Goal: Answer question/provide support: Share knowledge or assist other users

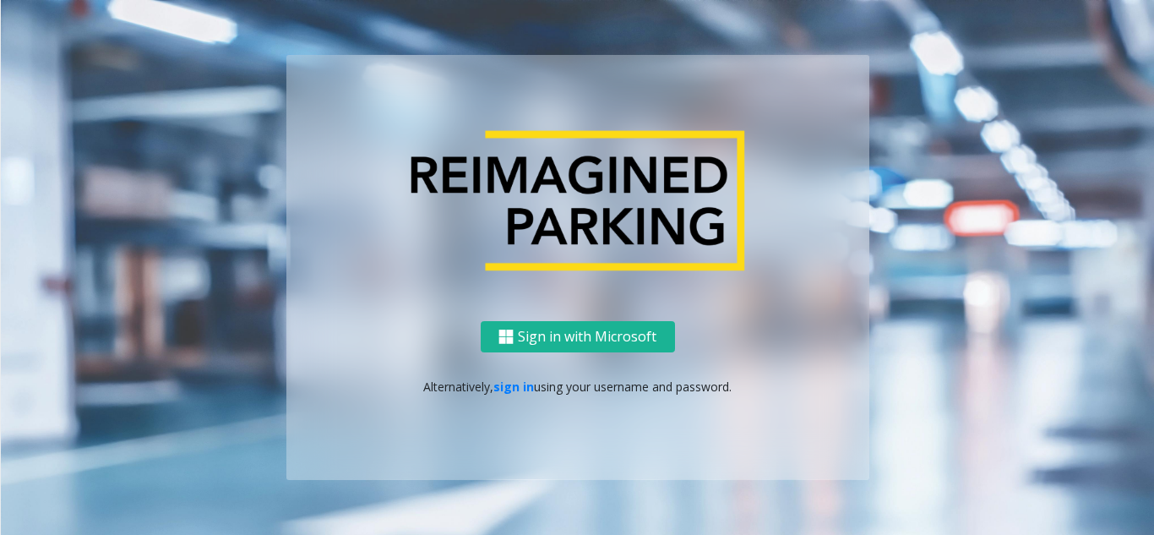
click at [525, 394] on p "Alternatively, sign in using your username and password." at bounding box center [577, 387] width 549 height 18
click at [525, 389] on link "sign in" at bounding box center [513, 386] width 41 height 16
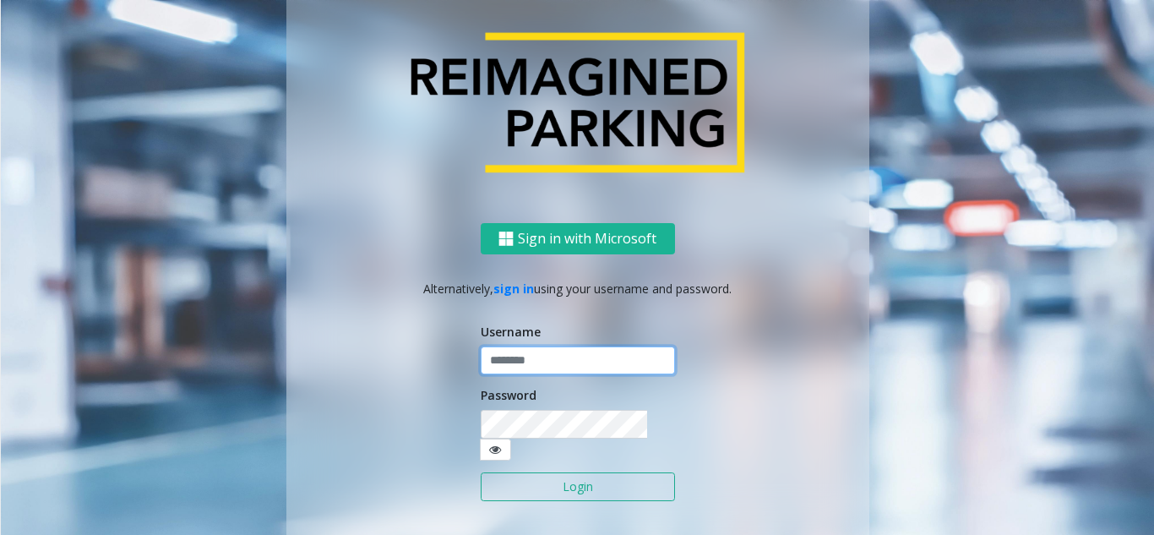
click at [530, 372] on input "text" at bounding box center [578, 360] width 194 height 29
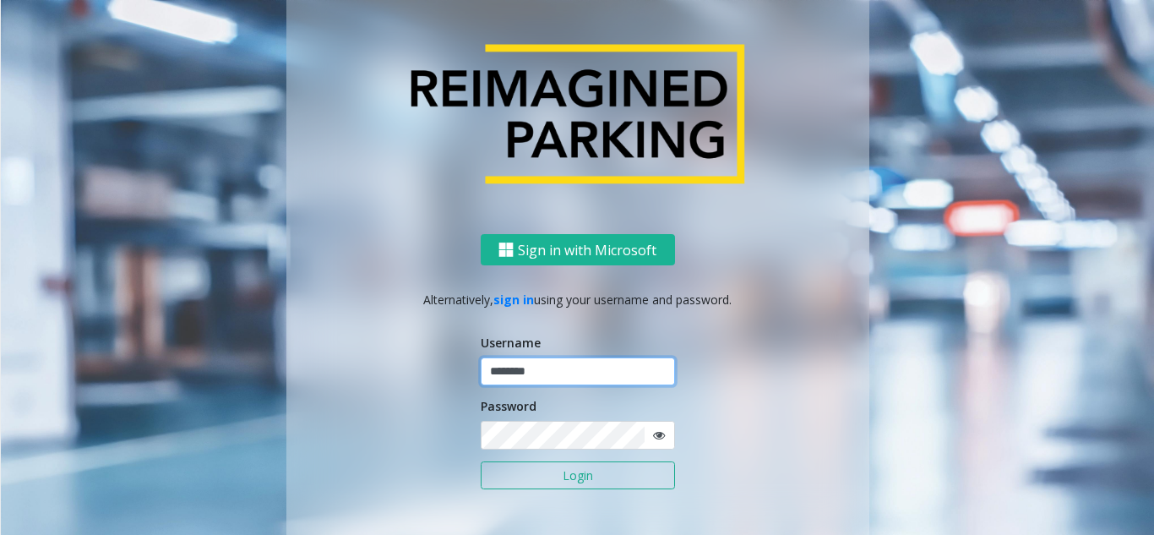
type input "********"
click at [655, 431] on icon at bounding box center [659, 435] width 12 height 12
click at [608, 475] on button "Login" at bounding box center [578, 475] width 194 height 29
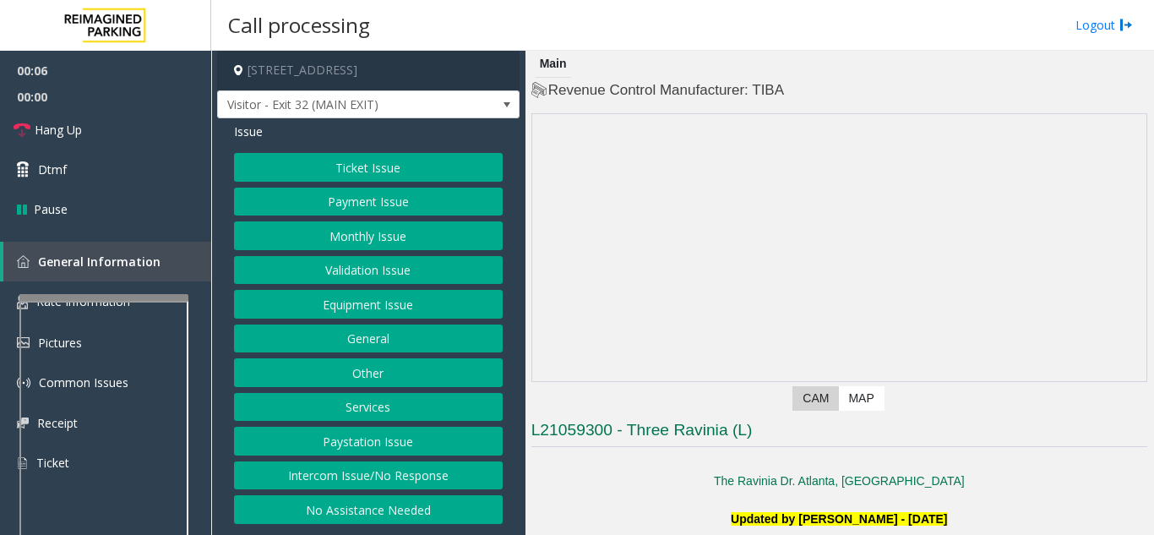
click at [114, 298] on div at bounding box center [103, 297] width 169 height 7
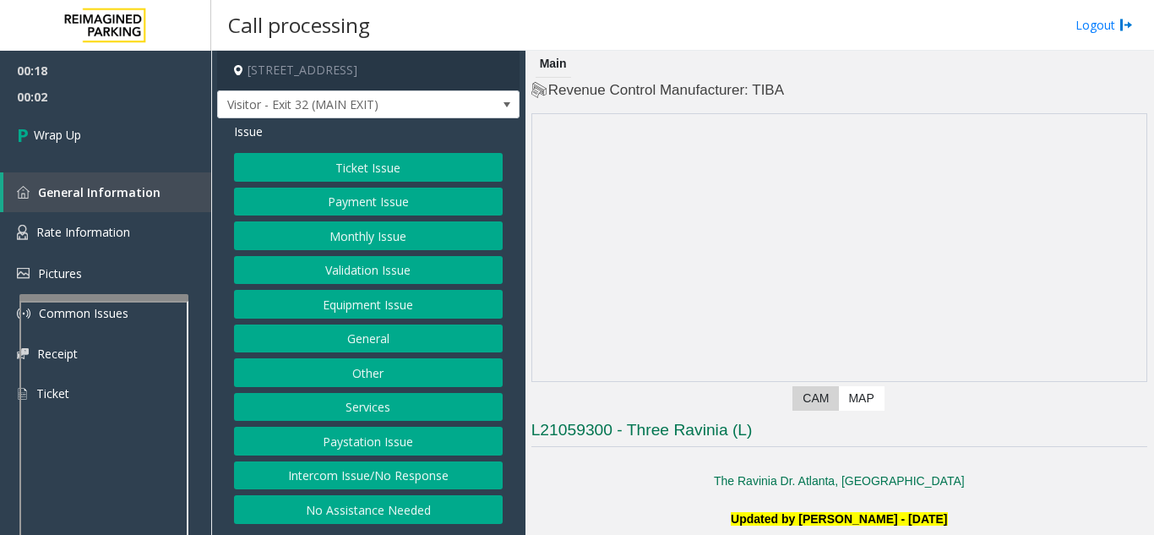
click at [457, 314] on button "Equipment Issue" at bounding box center [368, 304] width 269 height 29
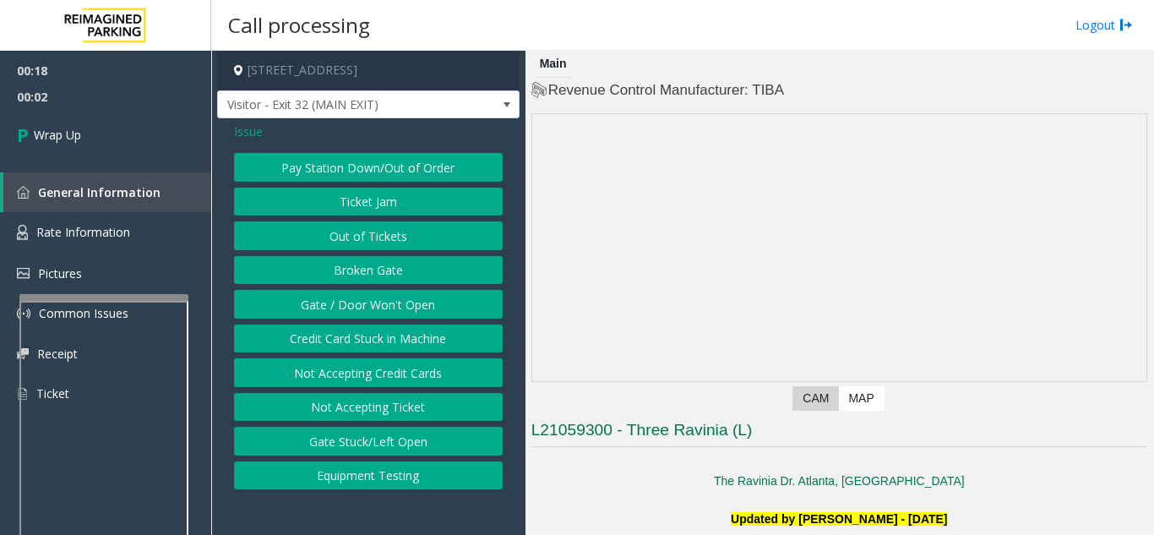
click at [457, 314] on button "Gate / Door Won't Open" at bounding box center [368, 304] width 269 height 29
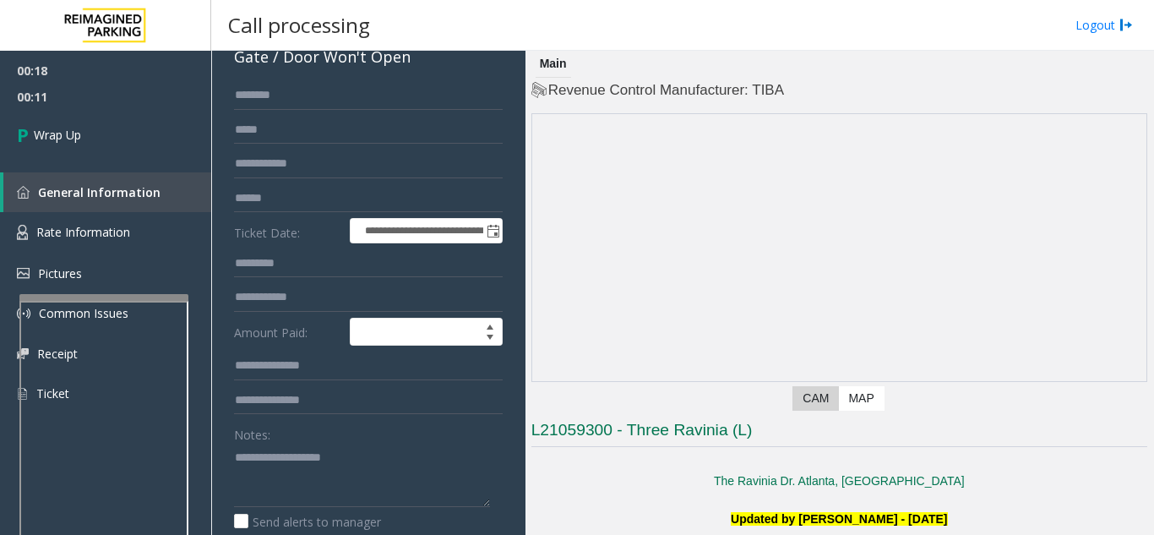
scroll to position [102, 0]
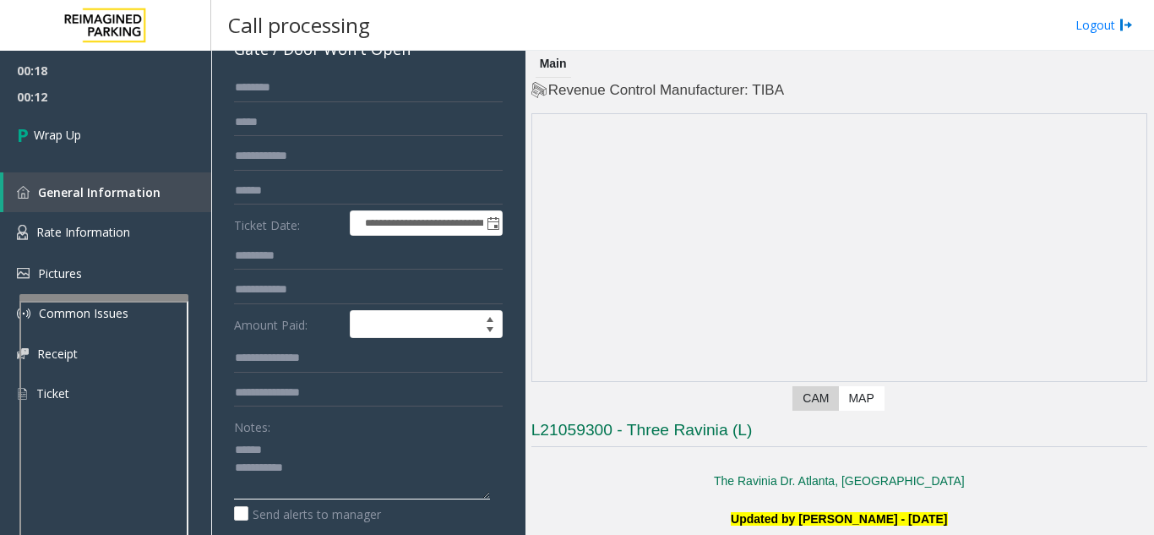
click at [292, 448] on textarea at bounding box center [362, 467] width 256 height 63
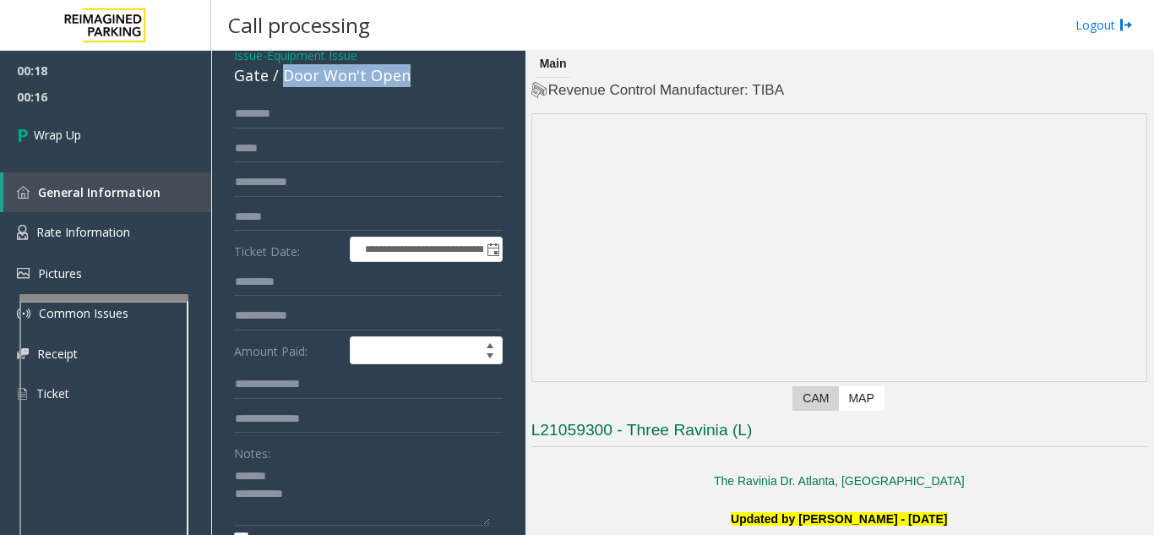
drag, startPoint x: 282, startPoint y: 77, endPoint x: 419, endPoint y: 79, distance: 136.9
click at [419, 79] on div "Gate / Door Won't Open" at bounding box center [368, 75] width 269 height 23
click at [344, 489] on textarea at bounding box center [362, 493] width 256 height 63
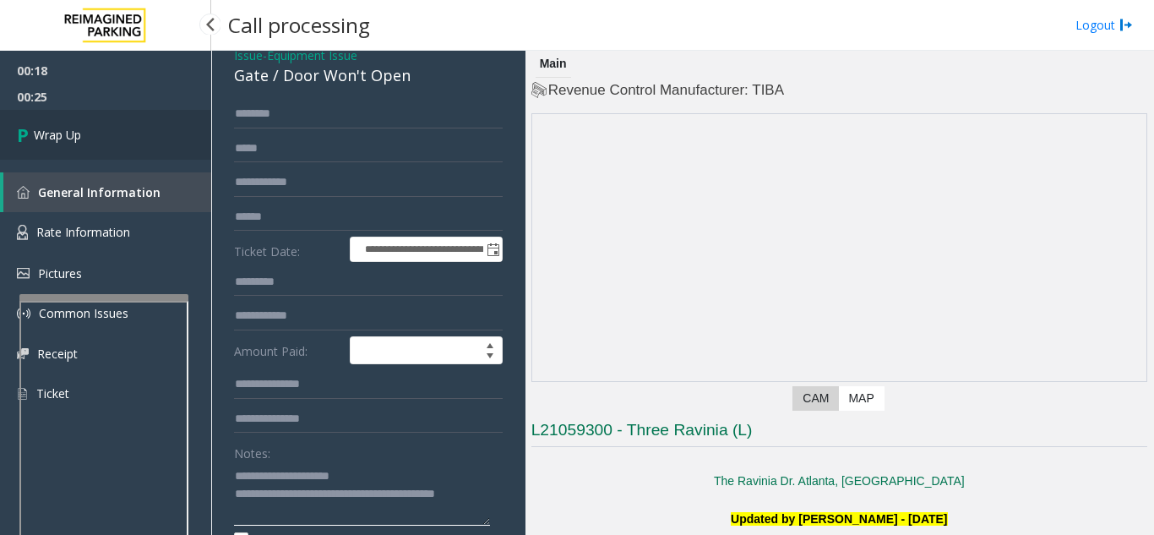
type textarea "**********"
click at [131, 150] on link "Wrap Up" at bounding box center [105, 135] width 211 height 50
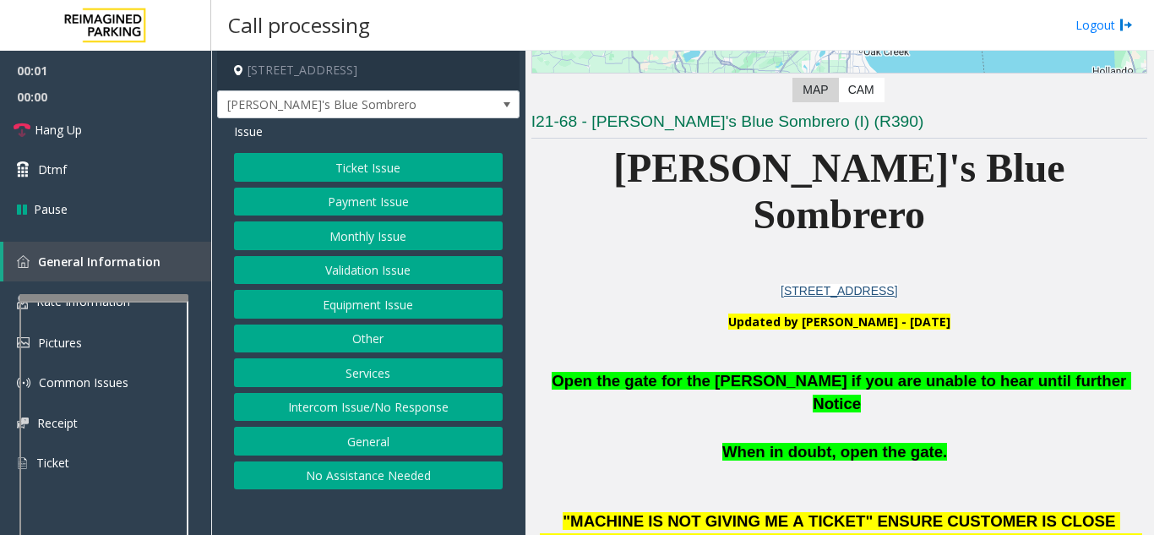
scroll to position [338, 0]
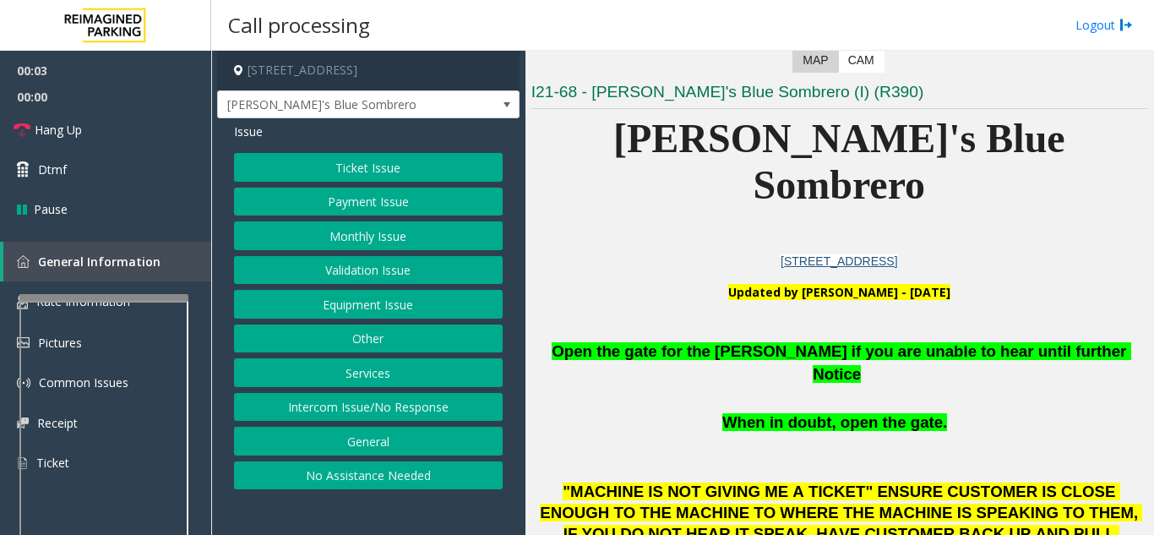
click at [359, 310] on button "Equipment Issue" at bounding box center [368, 304] width 269 height 29
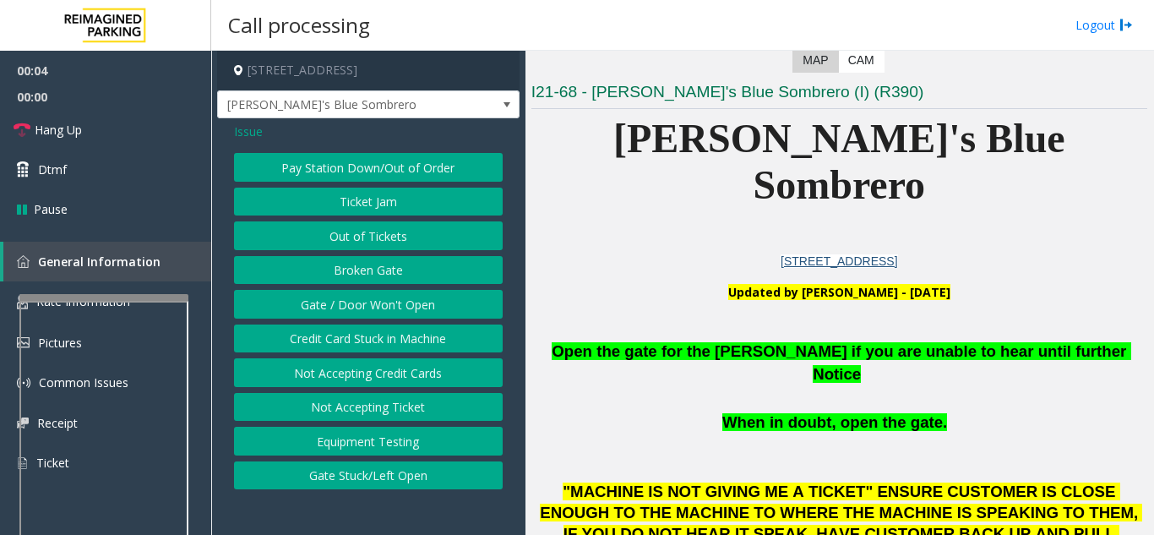
click at [358, 310] on button "Gate / Door Won't Open" at bounding box center [368, 304] width 269 height 29
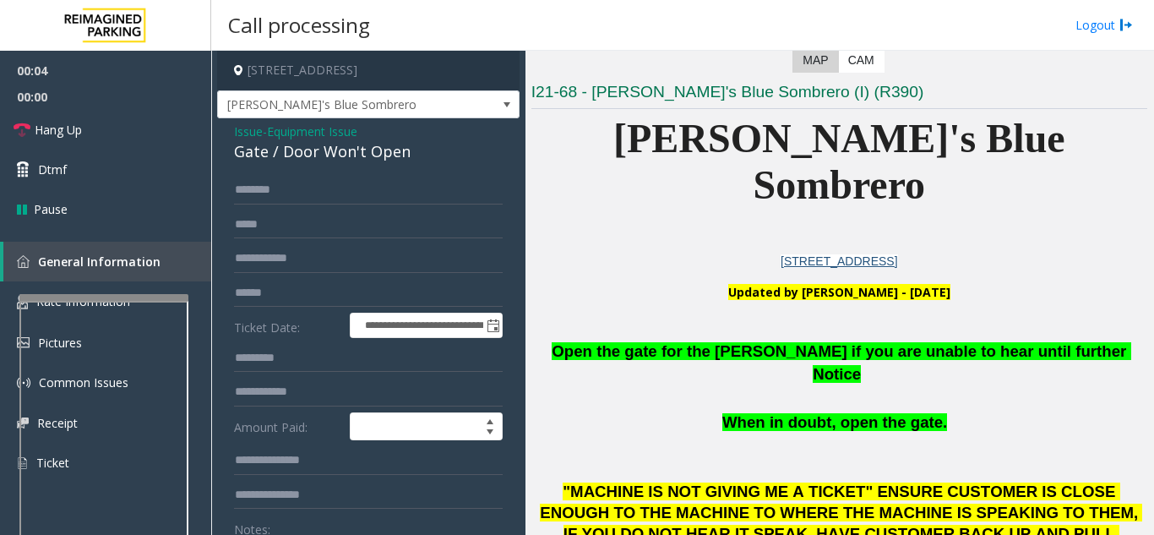
scroll to position [169, 0]
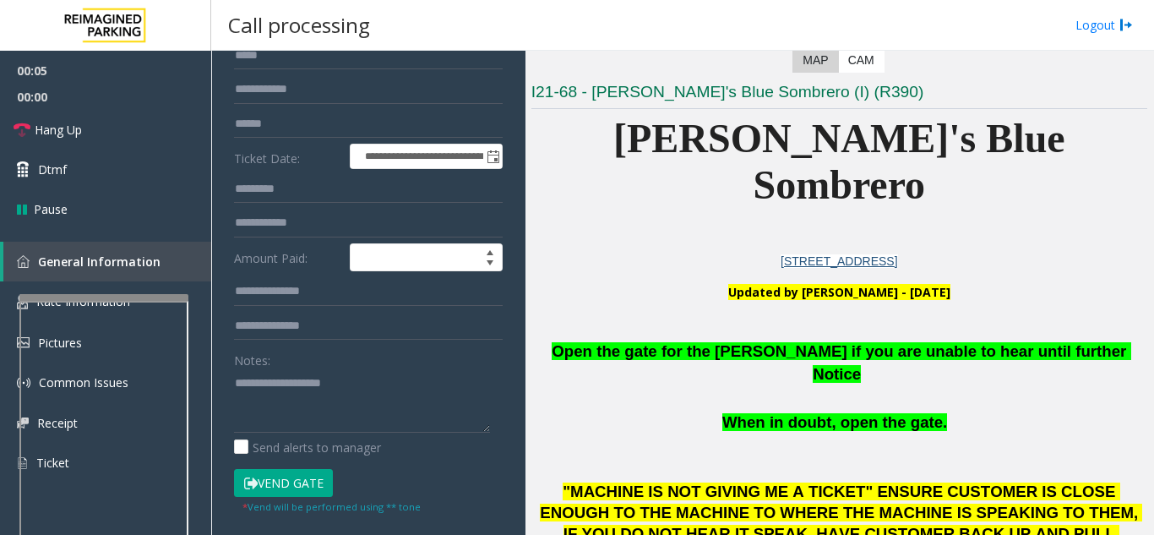
click at [275, 476] on button "Vend Gate" at bounding box center [283, 483] width 99 height 29
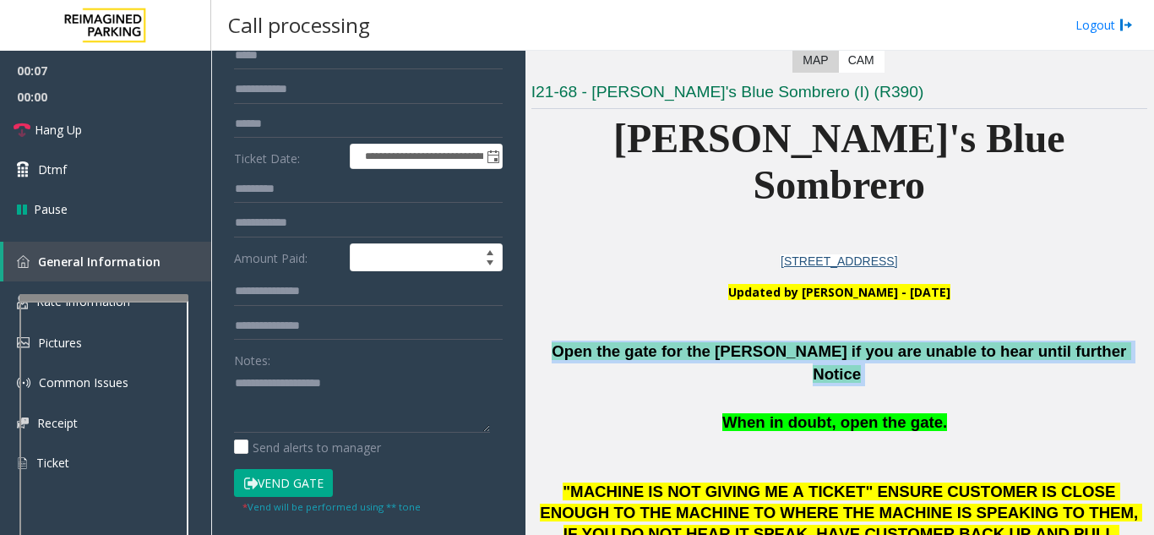
drag, startPoint x: 587, startPoint y: 302, endPoint x: 1117, endPoint y: 307, distance: 529.6
click at [1117, 340] on p "Open the gate for the [PERSON_NAME] if you are unable to hear until further Not…" at bounding box center [839, 362] width 616 height 45
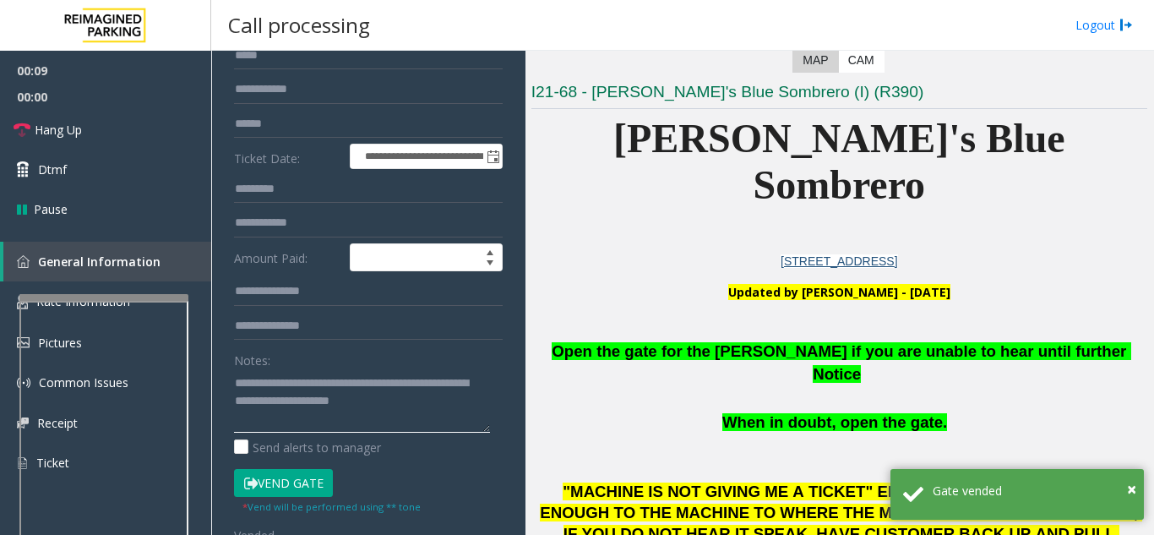
click at [461, 410] on textarea at bounding box center [362, 400] width 256 height 63
type textarea "**********"
click at [302, 479] on button "Vend Gate" at bounding box center [283, 483] width 99 height 29
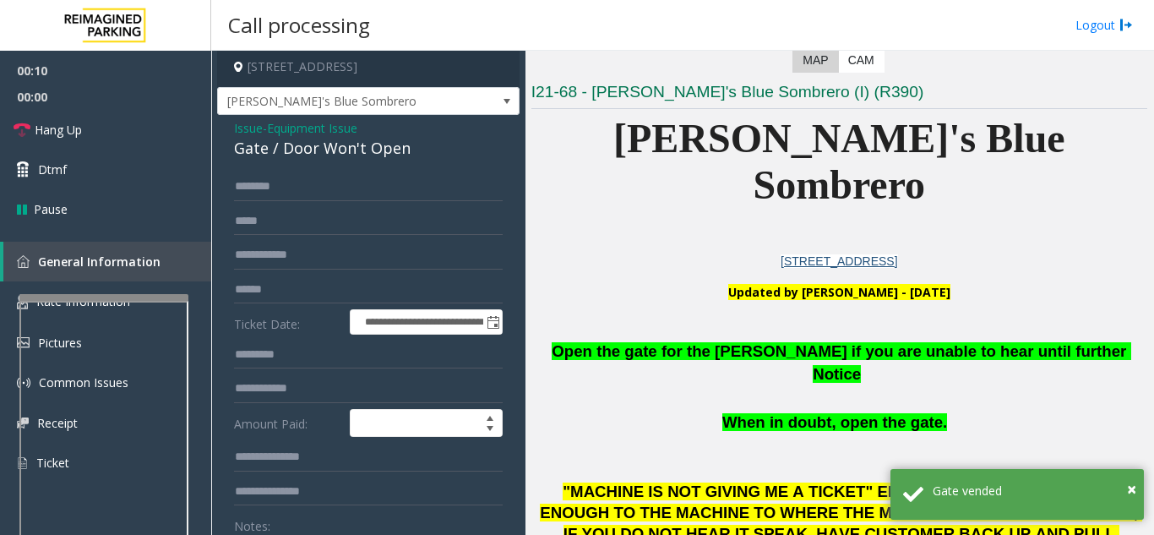
scroll to position [0, 0]
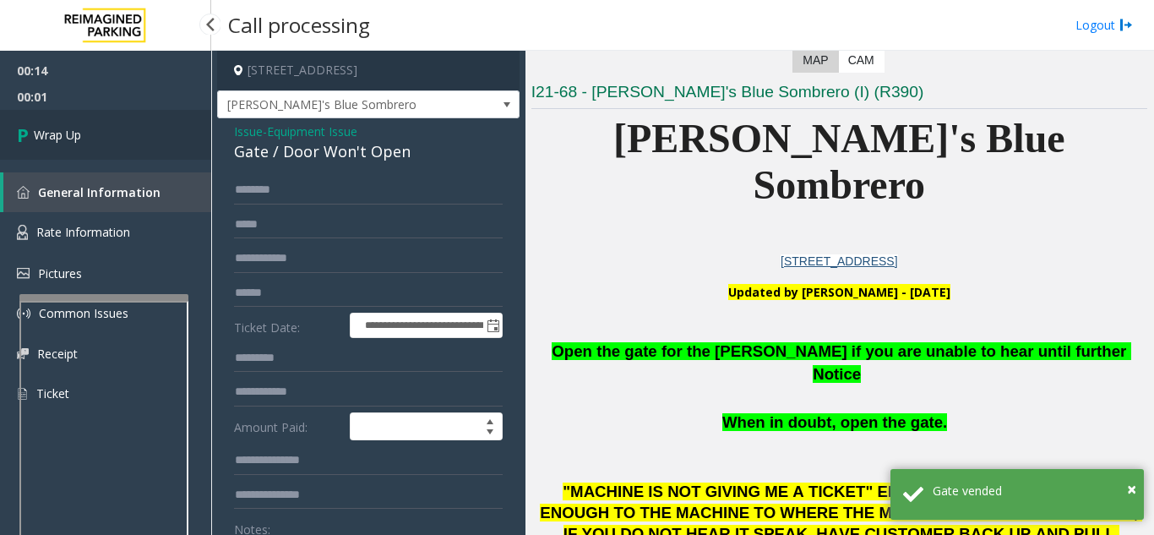
click at [135, 144] on link "Wrap Up" at bounding box center [105, 135] width 211 height 50
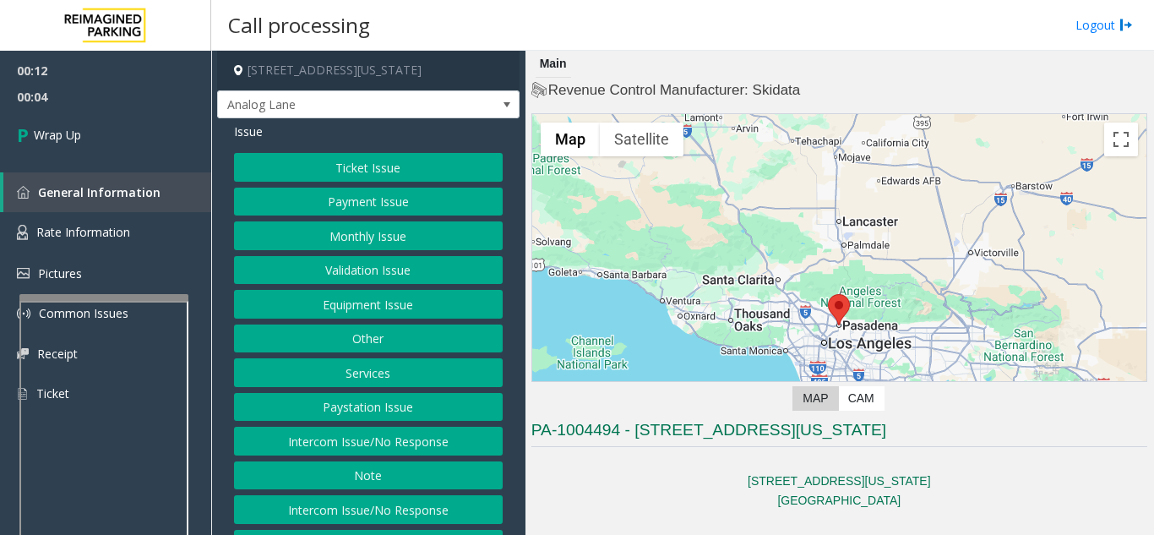
click at [356, 453] on button "Intercom Issue/No Response" at bounding box center [368, 441] width 269 height 29
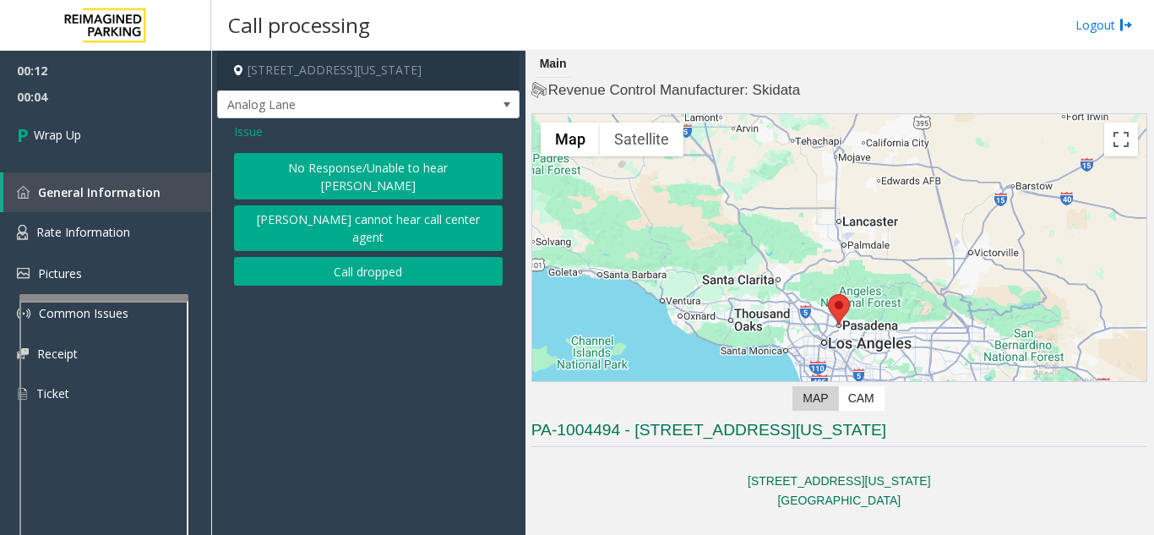
click at [338, 257] on button "Call dropped" at bounding box center [368, 271] width 269 height 29
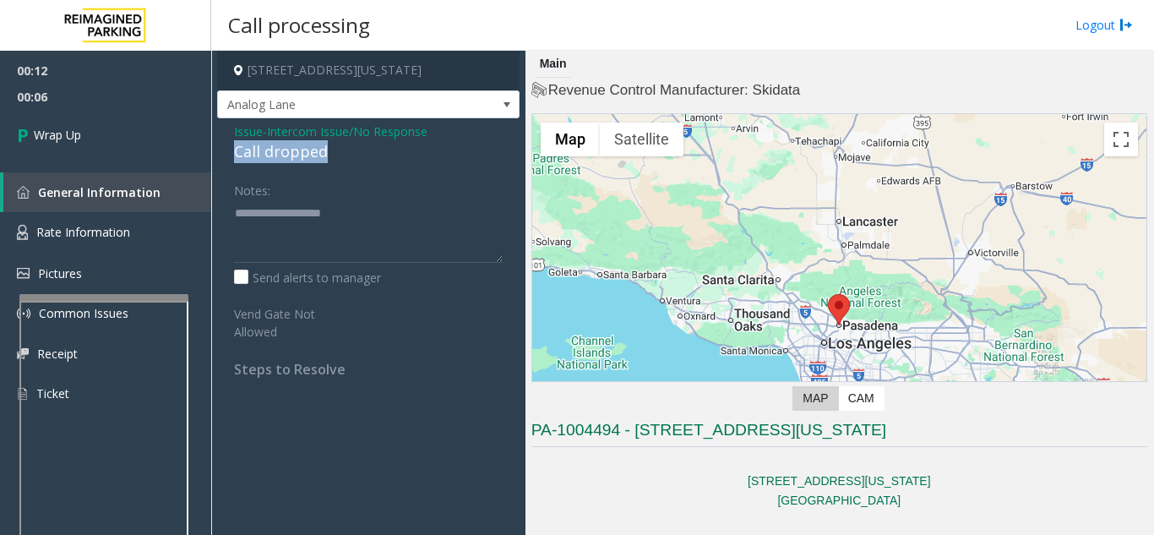
drag, startPoint x: 227, startPoint y: 149, endPoint x: 347, endPoint y: 160, distance: 120.4
click at [347, 160] on div "Issue - Intercom Issue/No Response Call dropped Notes: Send alerts to manager V…" at bounding box center [368, 256] width 302 height 276
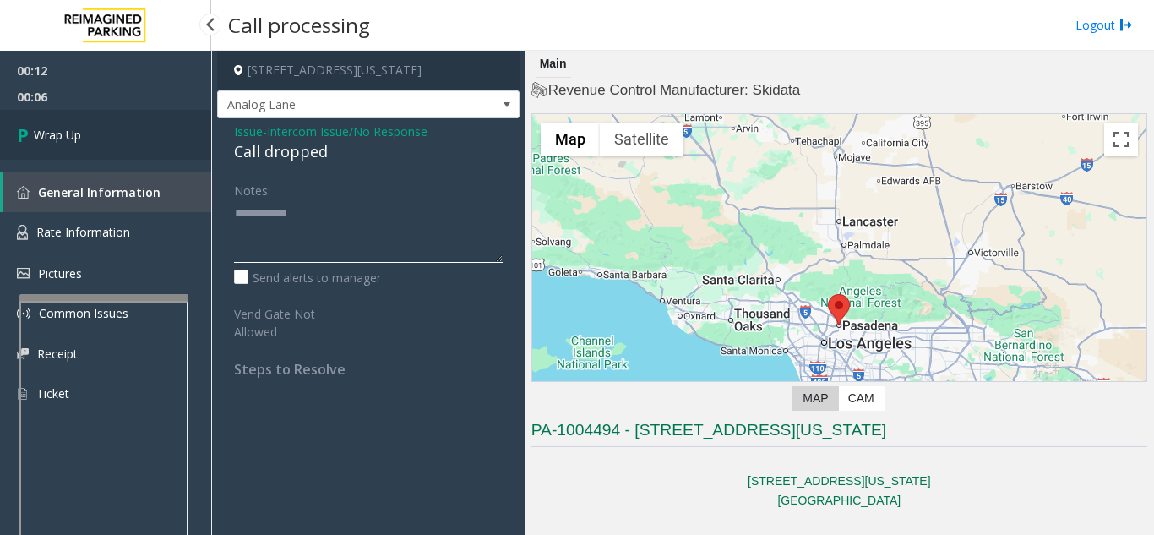
type textarea "**********"
click at [78, 120] on link "Wrap Up" at bounding box center [105, 135] width 211 height 50
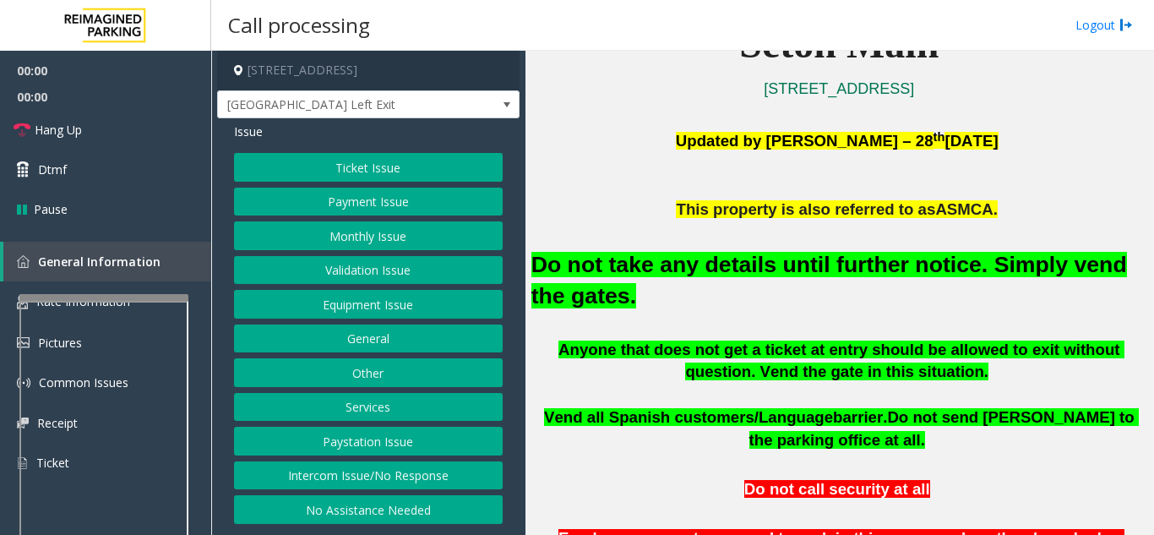
scroll to position [422, 0]
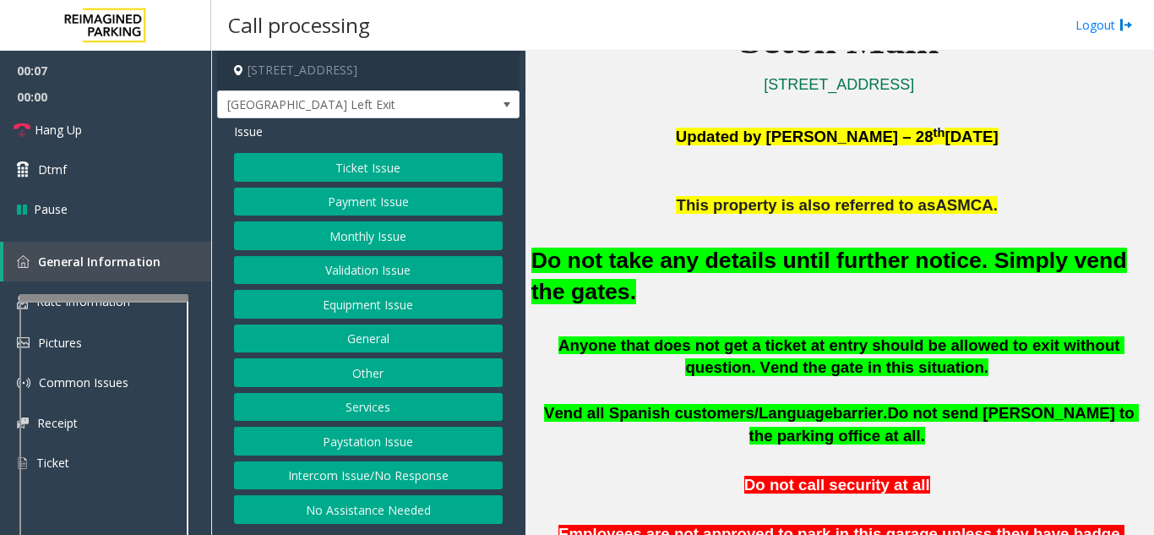
click at [306, 311] on button "Equipment Issue" at bounding box center [368, 304] width 269 height 29
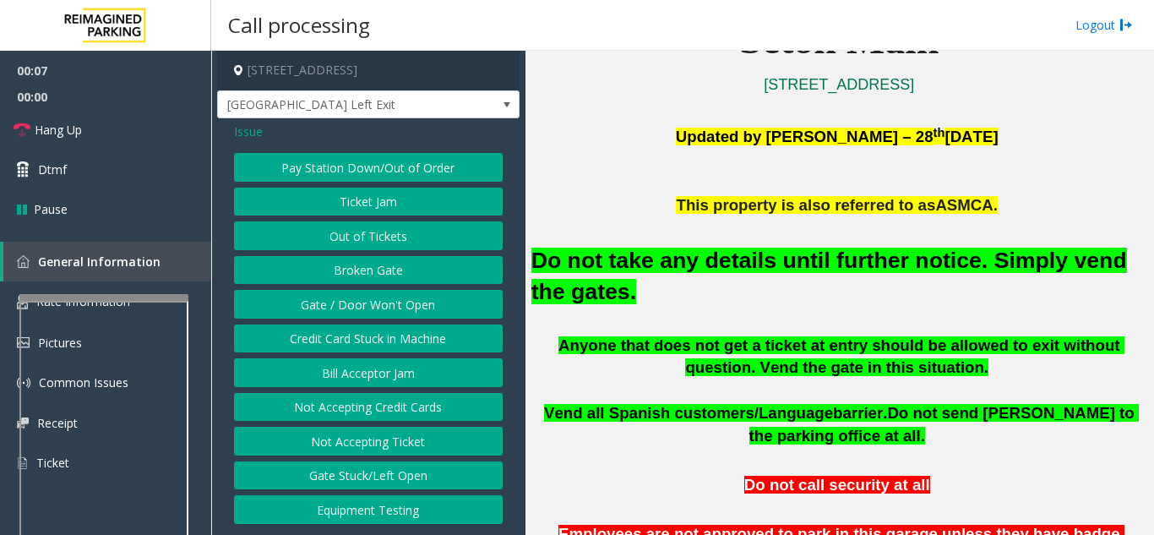
click at [306, 311] on button "Gate / Door Won't Open" at bounding box center [368, 304] width 269 height 29
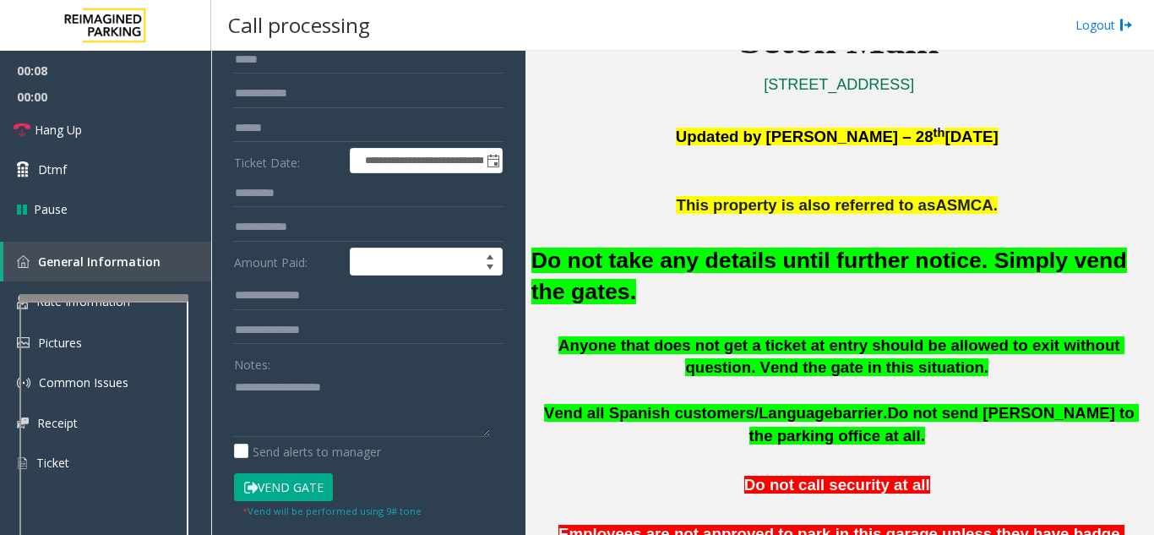
scroll to position [169, 0]
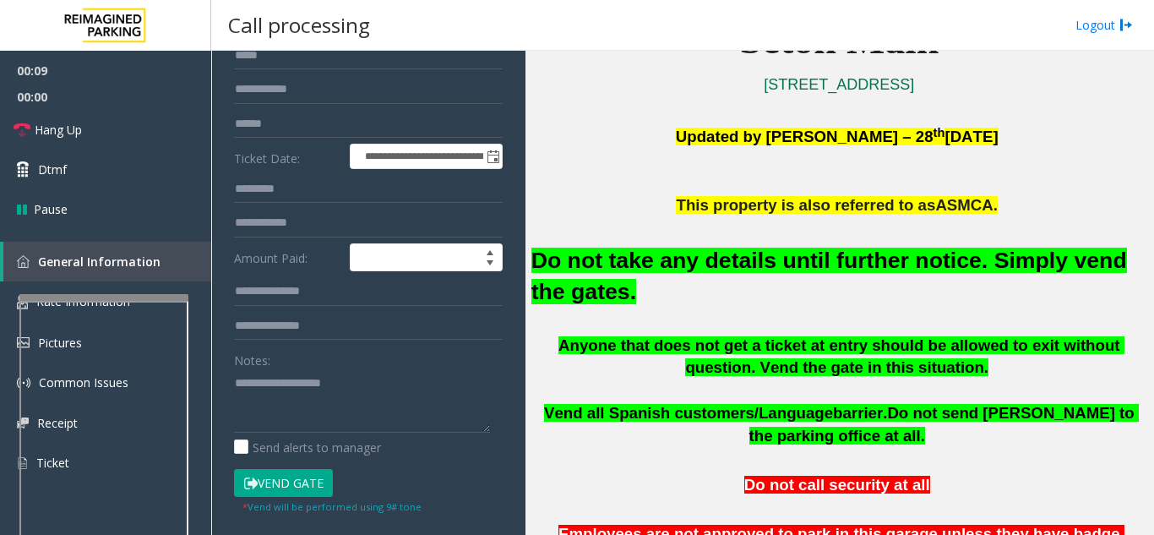
click at [291, 490] on button "Vend Gate" at bounding box center [283, 483] width 99 height 29
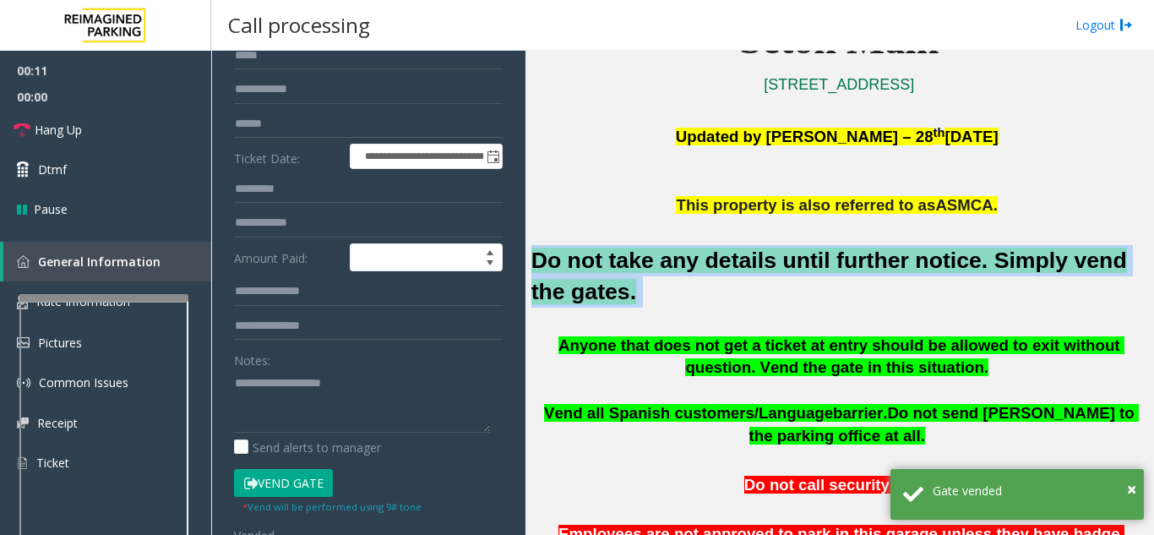
drag, startPoint x: 590, startPoint y: 292, endPoint x: 536, endPoint y: 258, distance: 63.7
click at [536, 258] on h2 "Do not take any details until further notice. Simply vend the gates." at bounding box center [839, 276] width 616 height 63
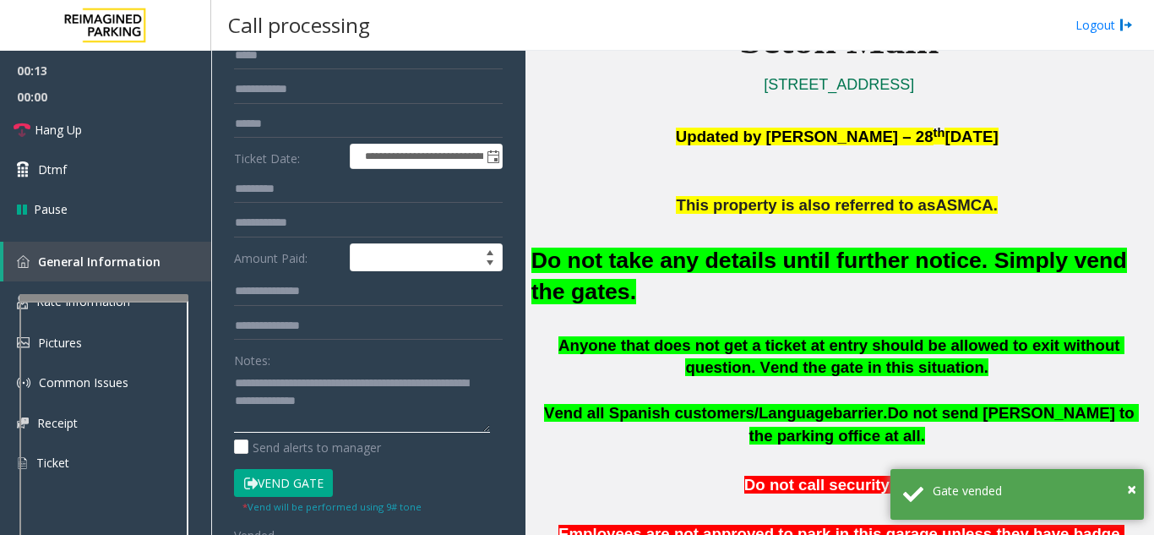
click at [393, 400] on textarea at bounding box center [362, 400] width 256 height 63
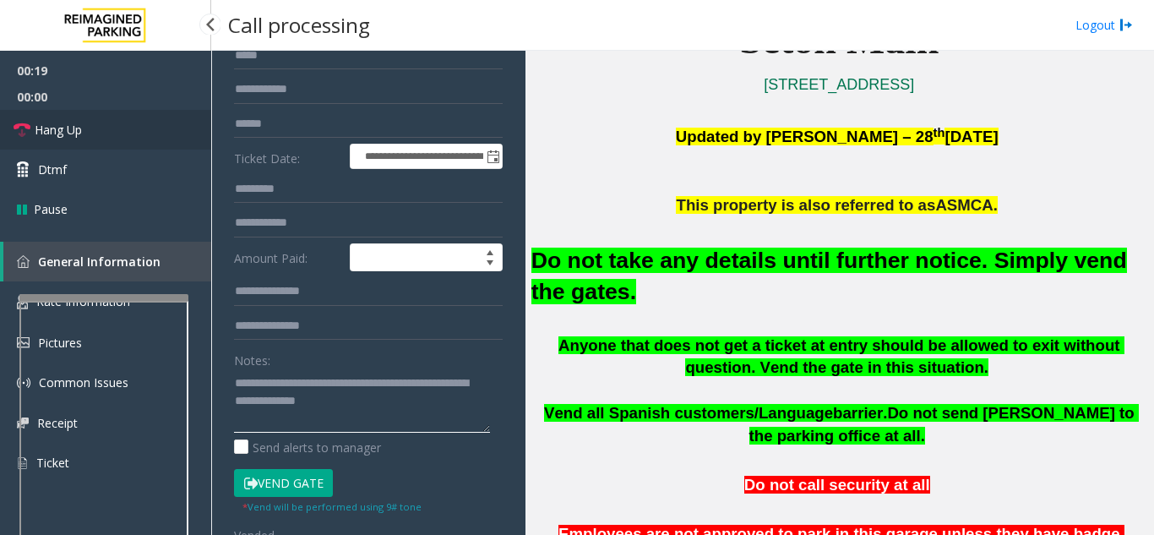
type textarea "**********"
click at [120, 115] on link "Hang Up" at bounding box center [105, 130] width 211 height 40
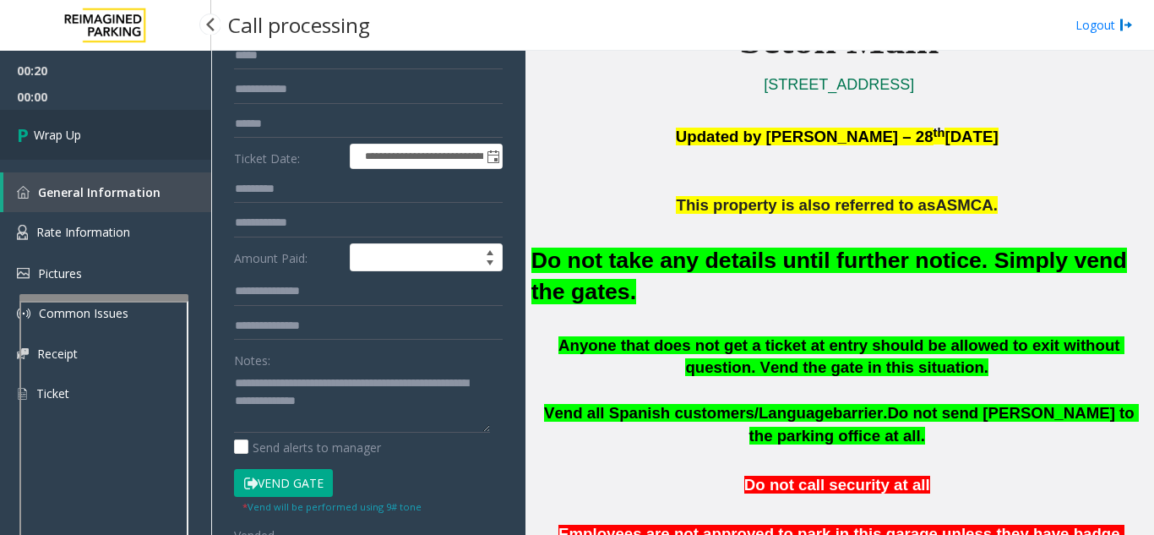
click at [155, 133] on link "Wrap Up" at bounding box center [105, 135] width 211 height 50
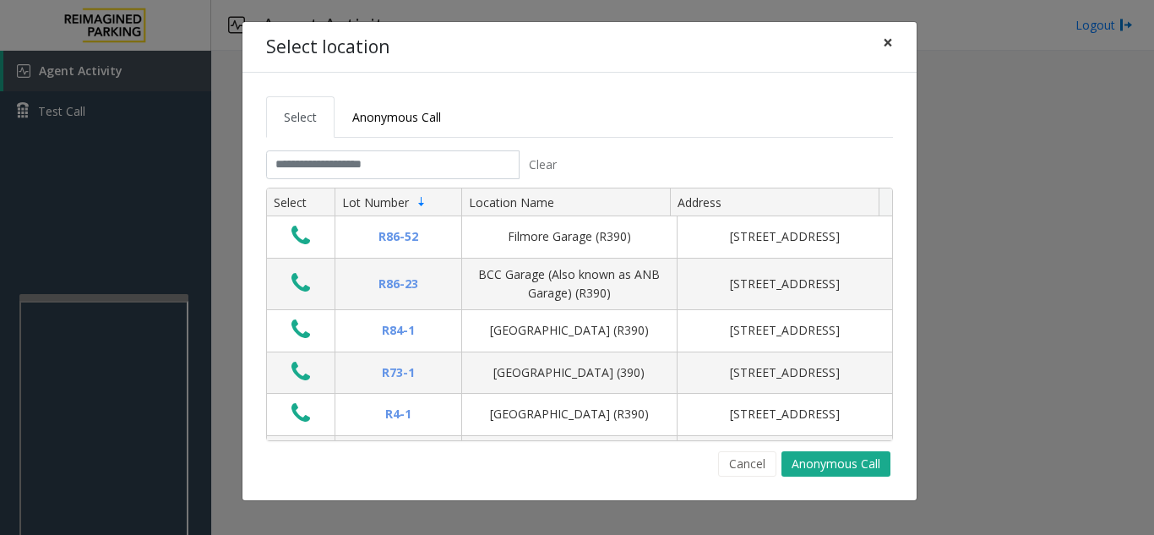
click at [884, 49] on span "×" at bounding box center [888, 42] width 10 height 24
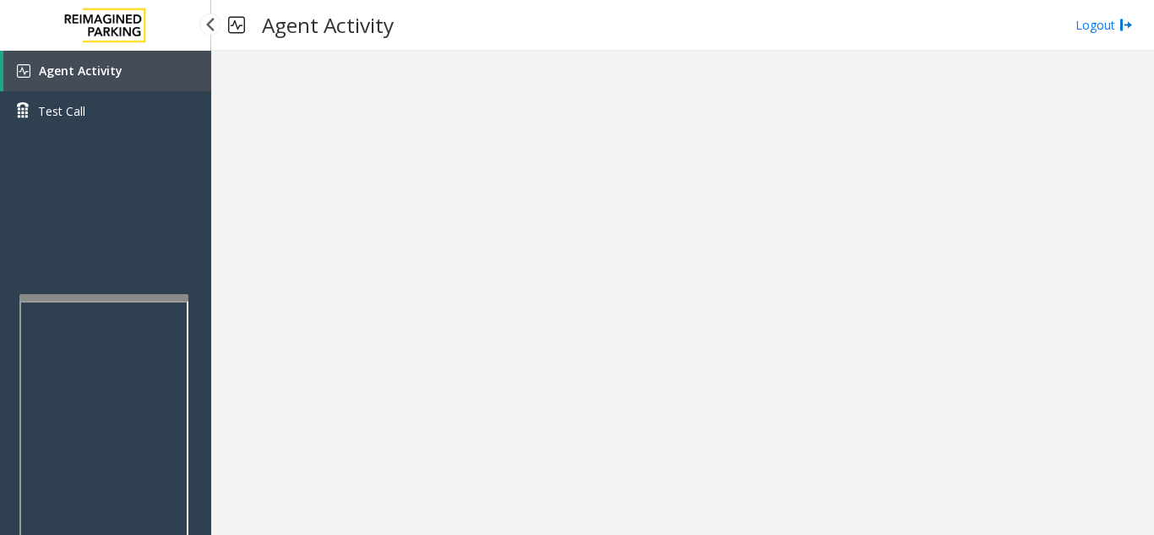
click at [182, 68] on link "Agent Activity" at bounding box center [107, 71] width 208 height 41
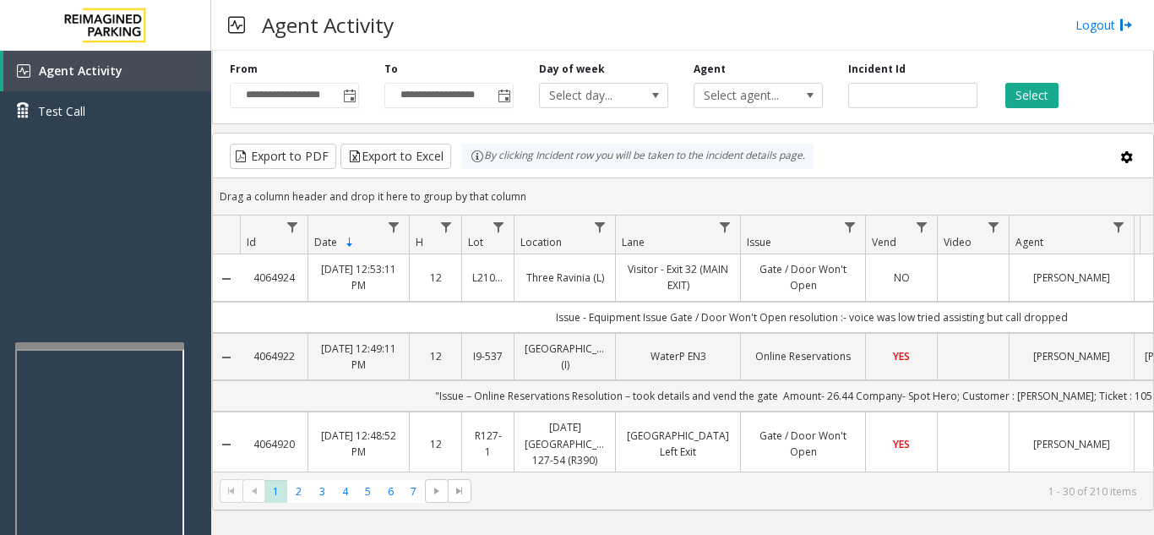
click at [86, 345] on div at bounding box center [99, 345] width 169 height 7
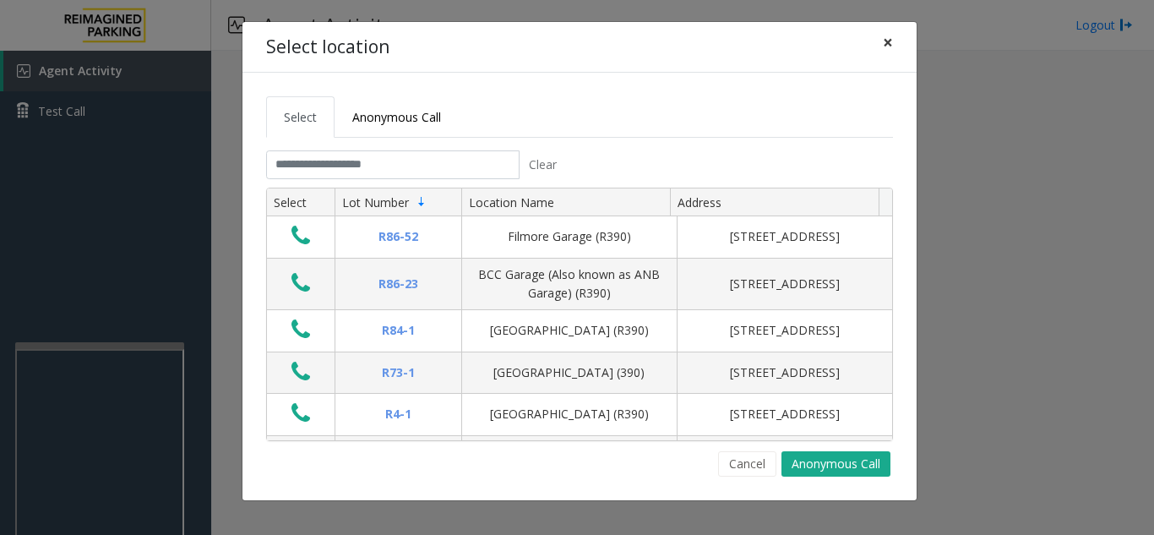
click at [895, 38] on button "×" at bounding box center [888, 42] width 34 height 41
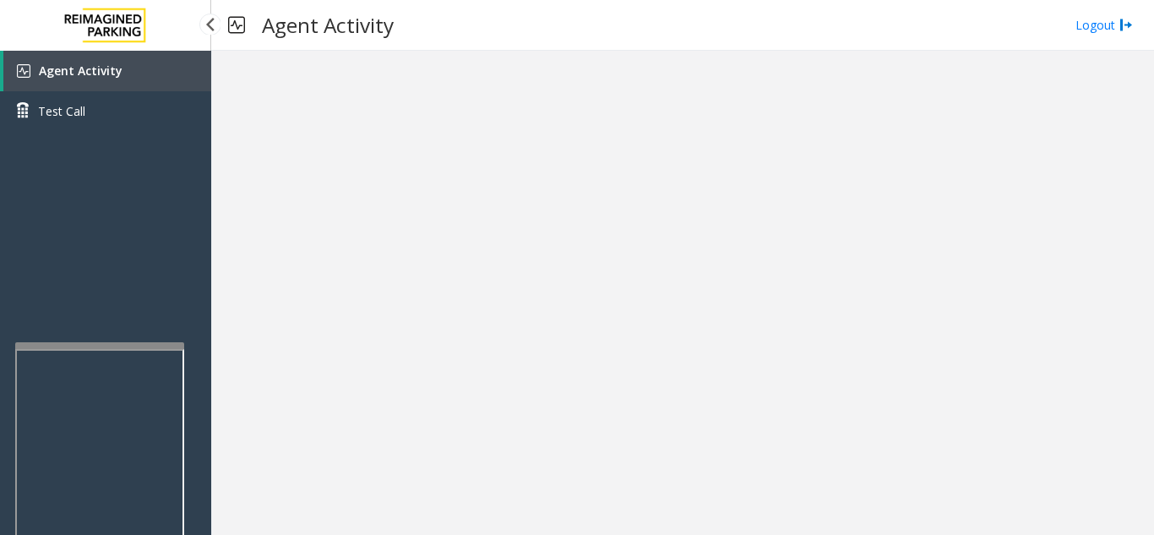
click at [182, 68] on link "Agent Activity" at bounding box center [107, 71] width 208 height 41
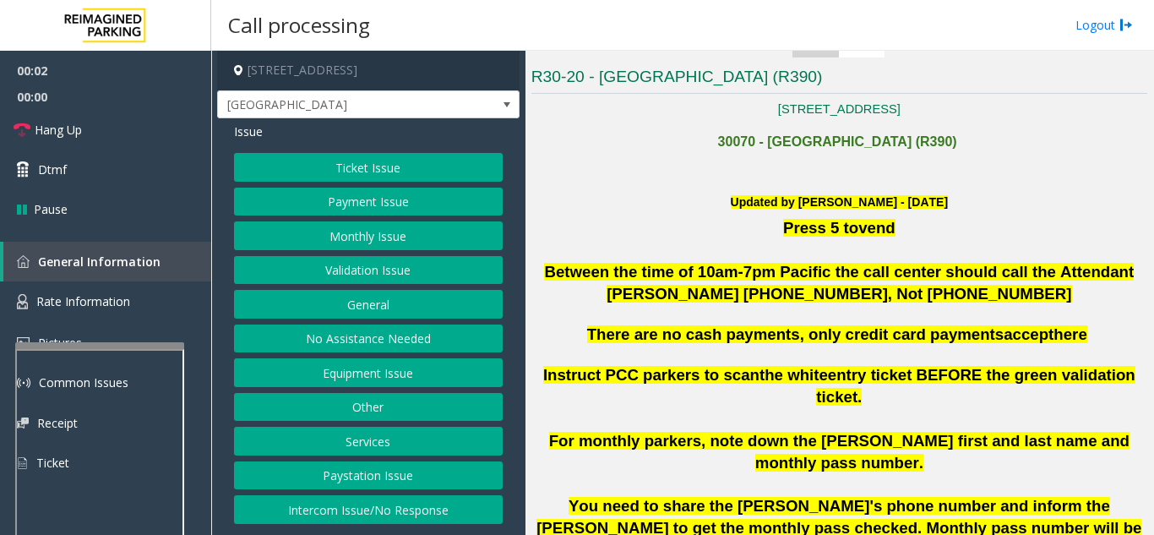
scroll to position [422, 0]
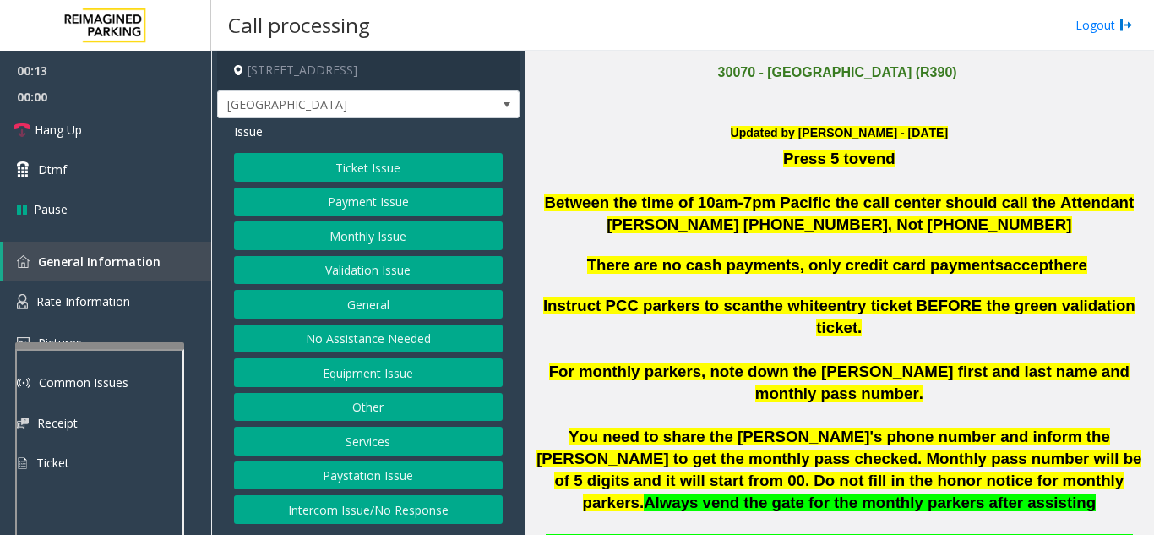
drag, startPoint x: 400, startPoint y: 503, endPoint x: 403, endPoint y: 467, distance: 36.5
click at [400, 503] on button "Intercom Issue/No Response" at bounding box center [368, 509] width 269 height 29
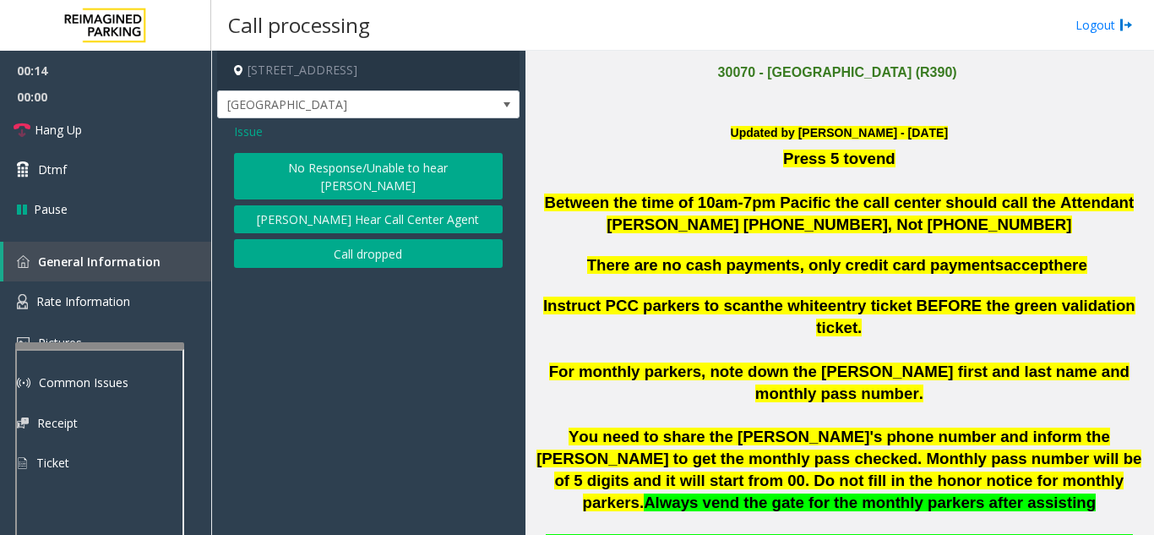
click at [351, 166] on button "No Response/Unable to hear [PERSON_NAME]" at bounding box center [368, 176] width 269 height 46
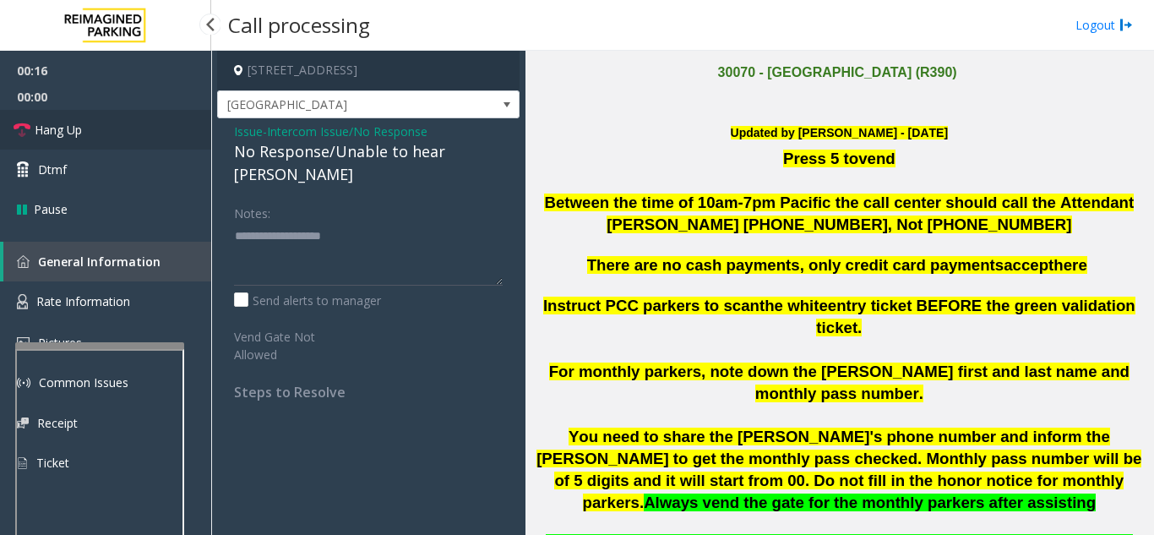
click at [160, 130] on link "Hang Up" at bounding box center [105, 130] width 211 height 40
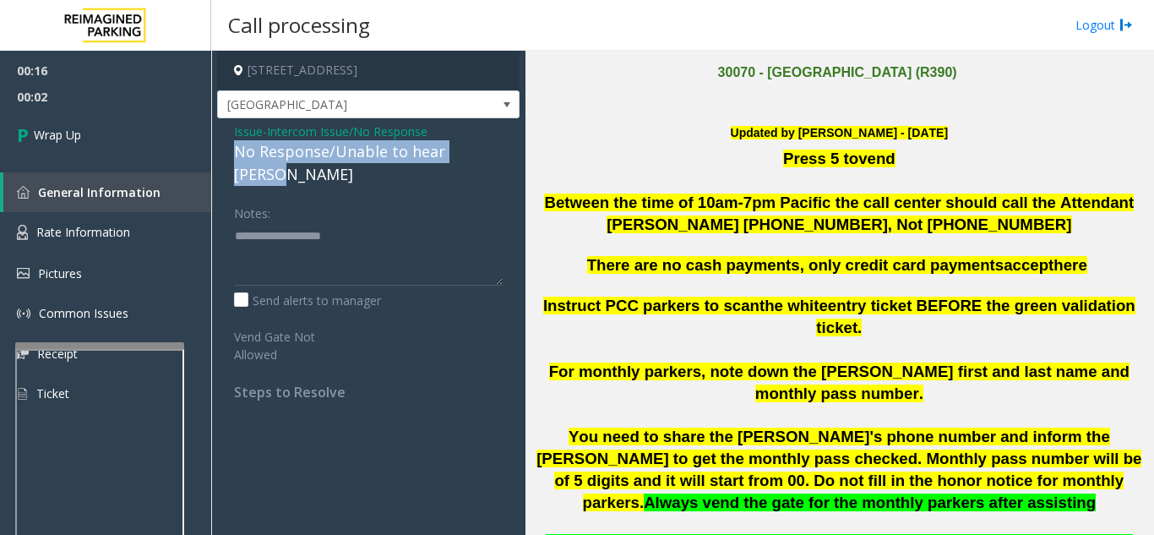
drag, startPoint x: 227, startPoint y: 150, endPoint x: 492, endPoint y: 157, distance: 264.5
click at [492, 157] on div "Issue - Intercom Issue/No Response No Response/Unable to hear [PERSON_NAME] Not…" at bounding box center [368, 267] width 302 height 299
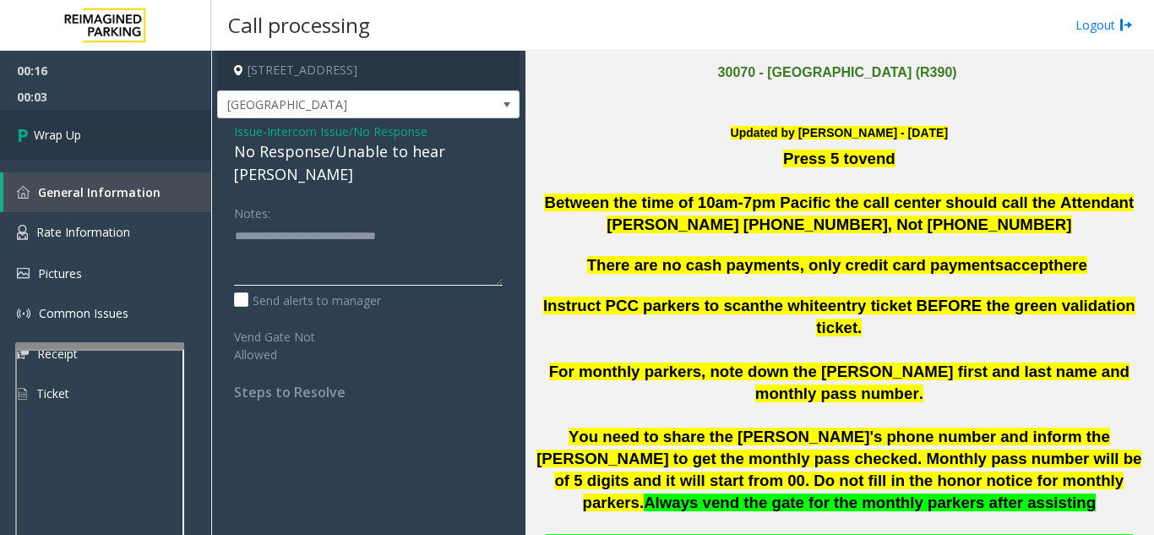
type textarea "**********"
click at [200, 159] on link "Wrap Up" at bounding box center [105, 135] width 211 height 50
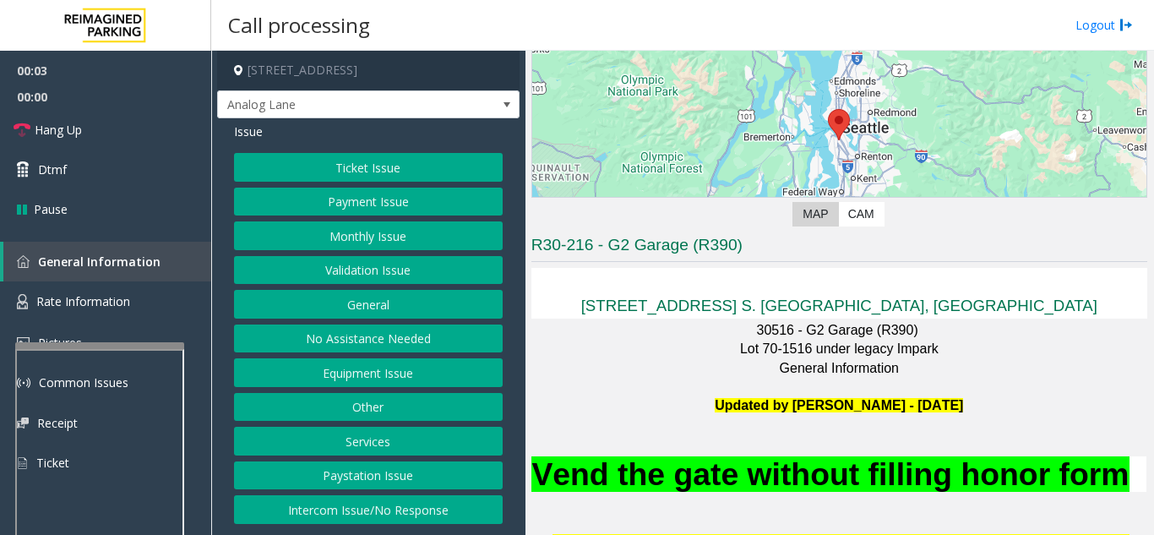
scroll to position [338, 0]
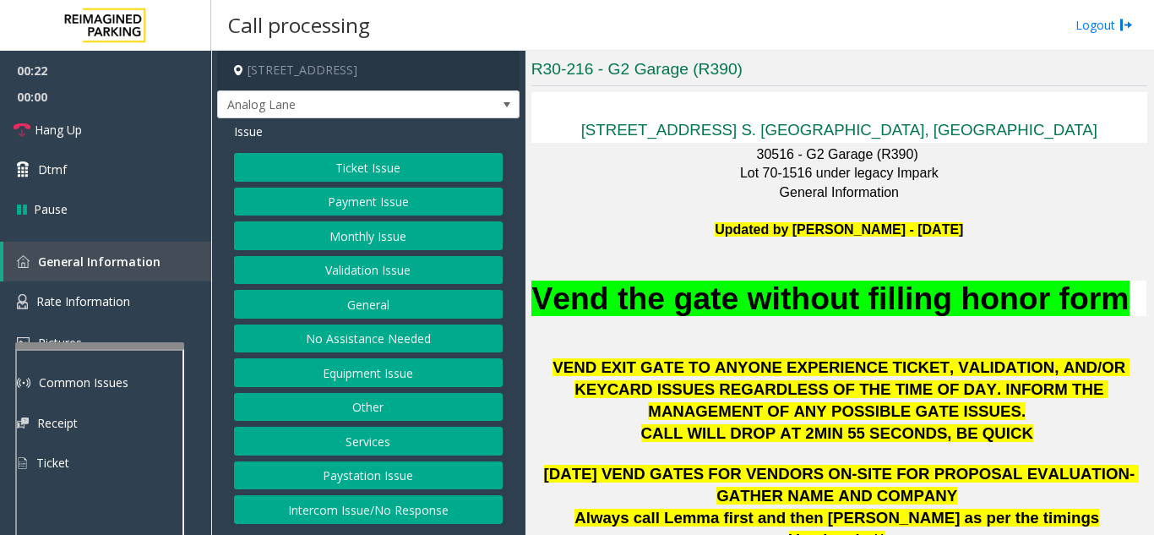
click at [413, 162] on button "Ticket Issue" at bounding box center [368, 167] width 269 height 29
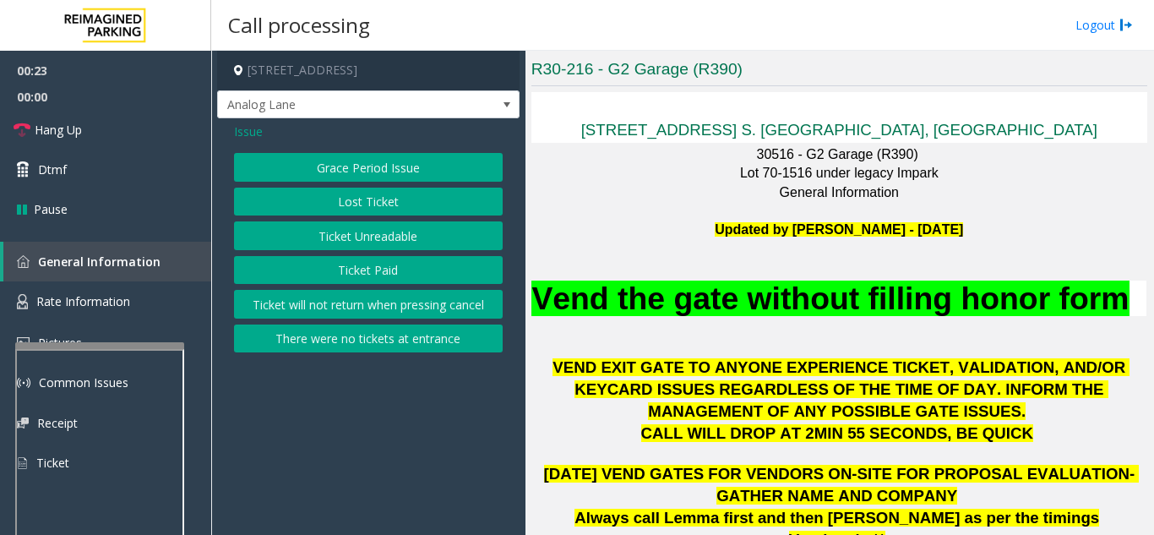
click at [389, 243] on button "Ticket Unreadable" at bounding box center [368, 235] width 269 height 29
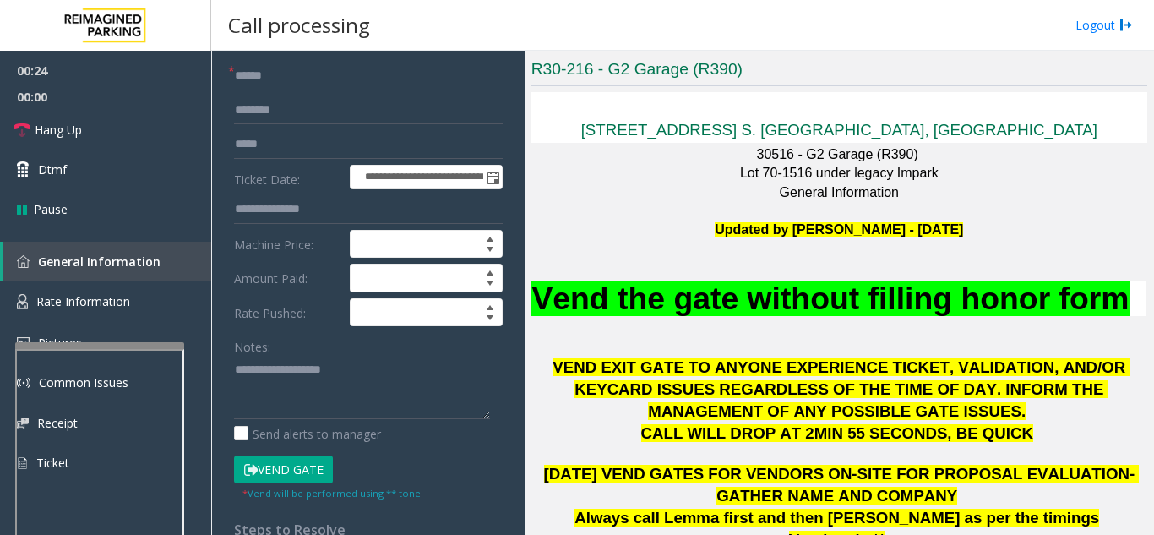
scroll to position [84, 0]
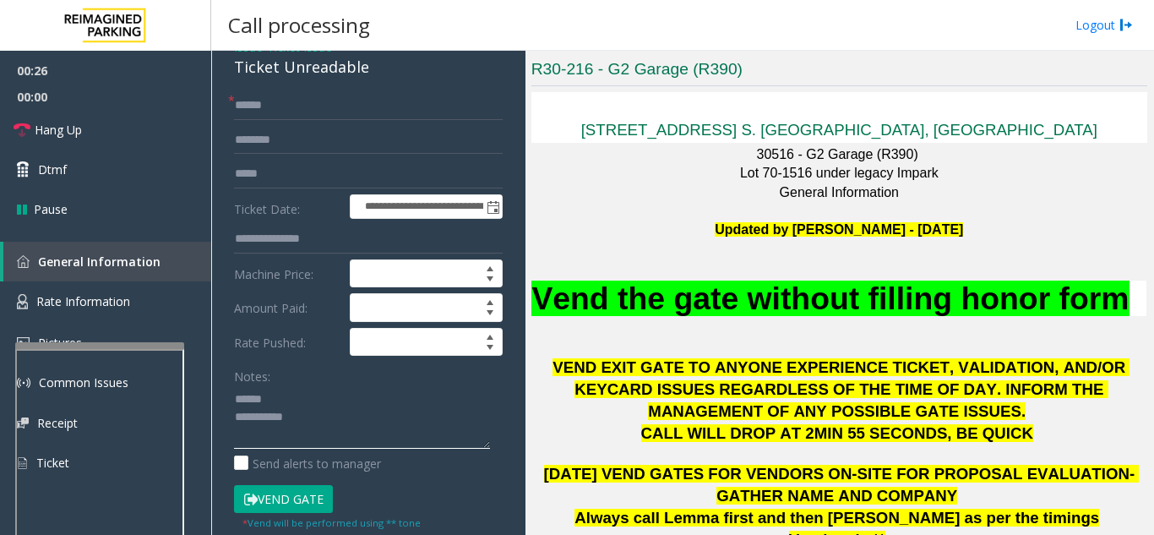
click at [291, 403] on textarea at bounding box center [362, 416] width 256 height 63
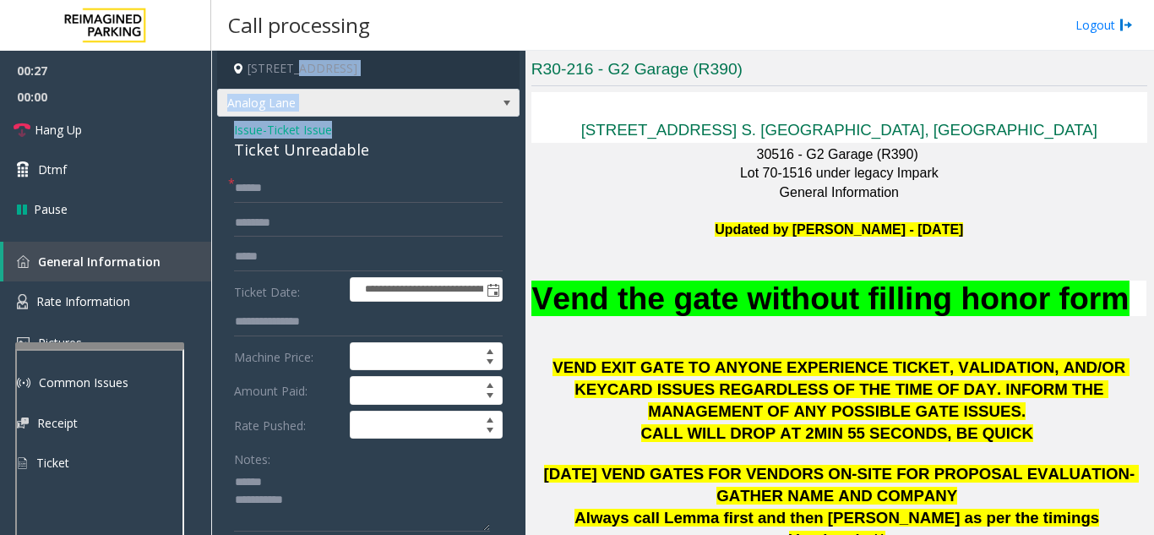
scroll to position [0, 0]
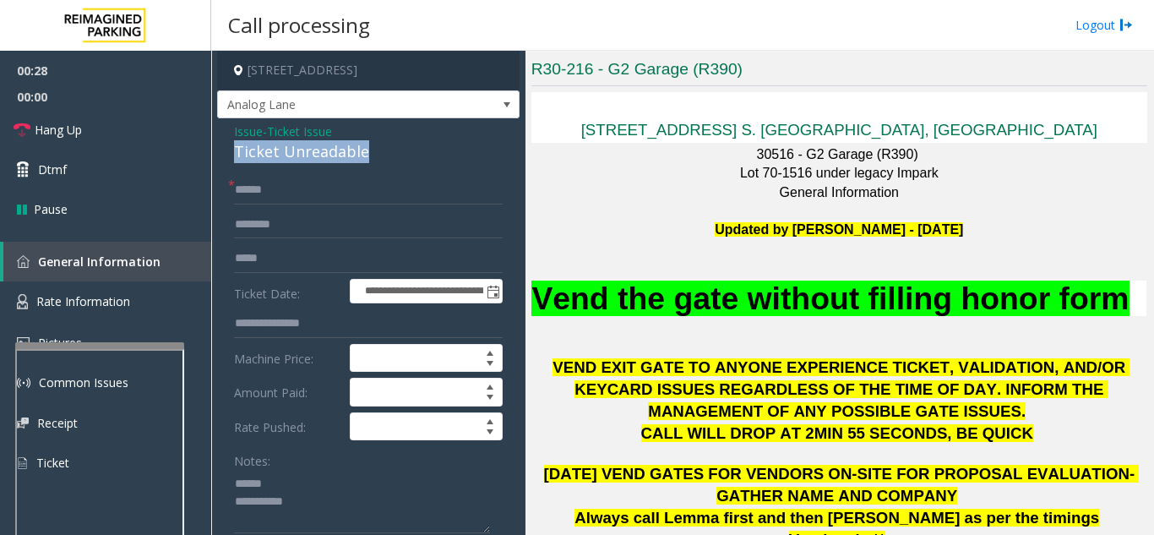
drag, startPoint x: 236, startPoint y: 62, endPoint x: 378, endPoint y: 153, distance: 169.4
click at [378, 153] on div "Ticket Unreadable" at bounding box center [368, 151] width 269 height 23
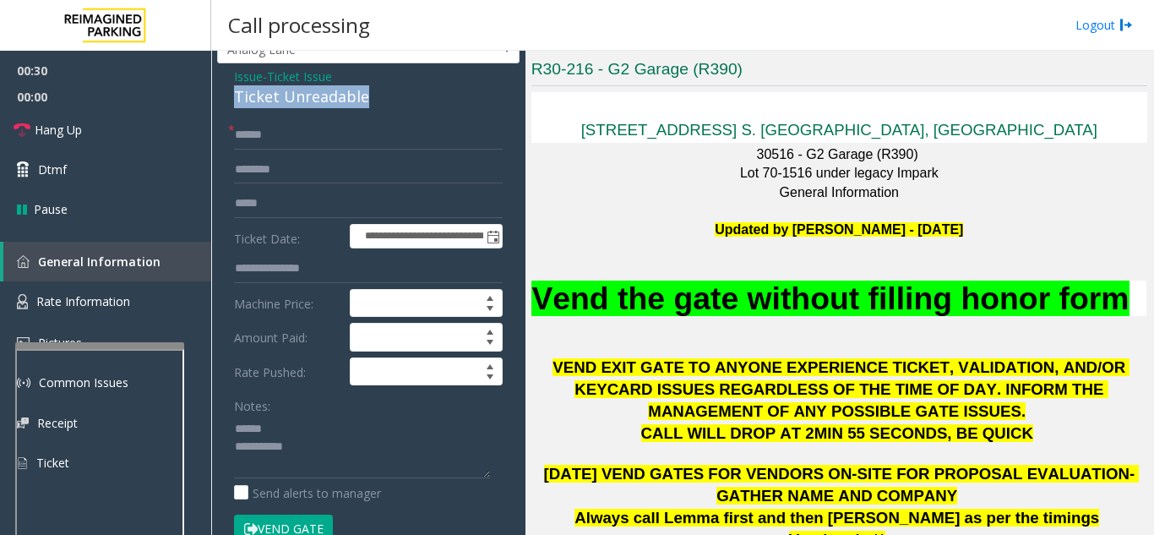
scroll to position [84, 0]
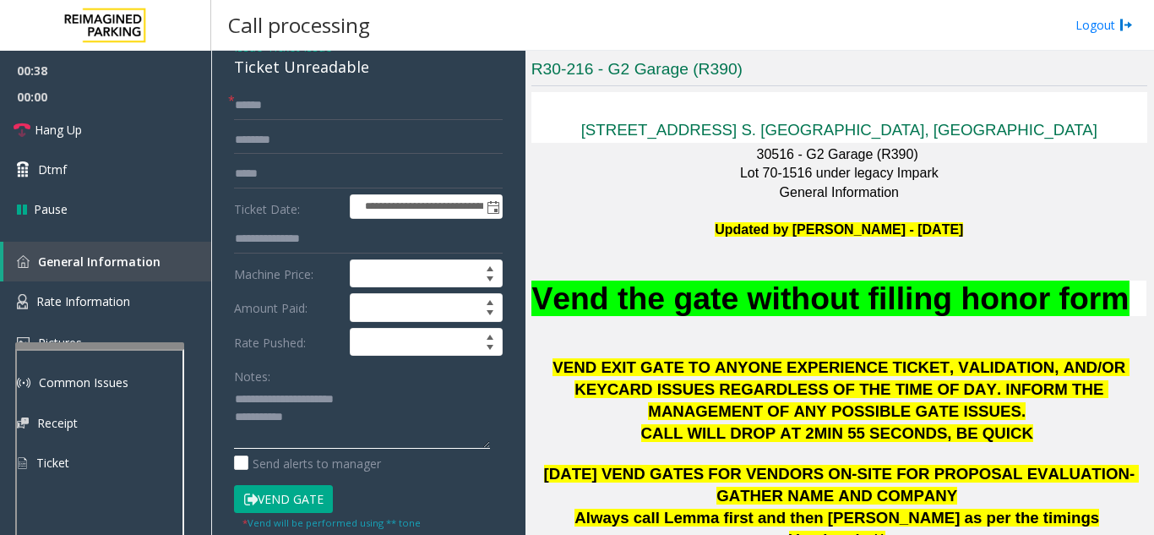
type textarea "**********"
click at [323, 111] on input "text" at bounding box center [368, 105] width 269 height 29
type input "*******"
click at [303, 496] on button "Vend Gate" at bounding box center [283, 499] width 99 height 29
click at [336, 415] on textarea at bounding box center [362, 416] width 256 height 63
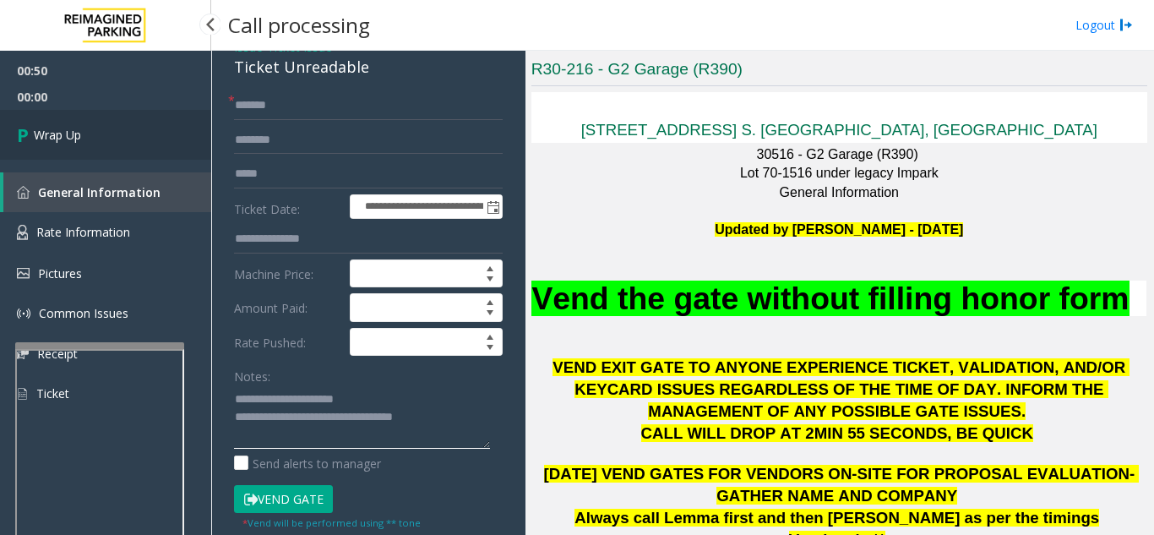
type textarea "**********"
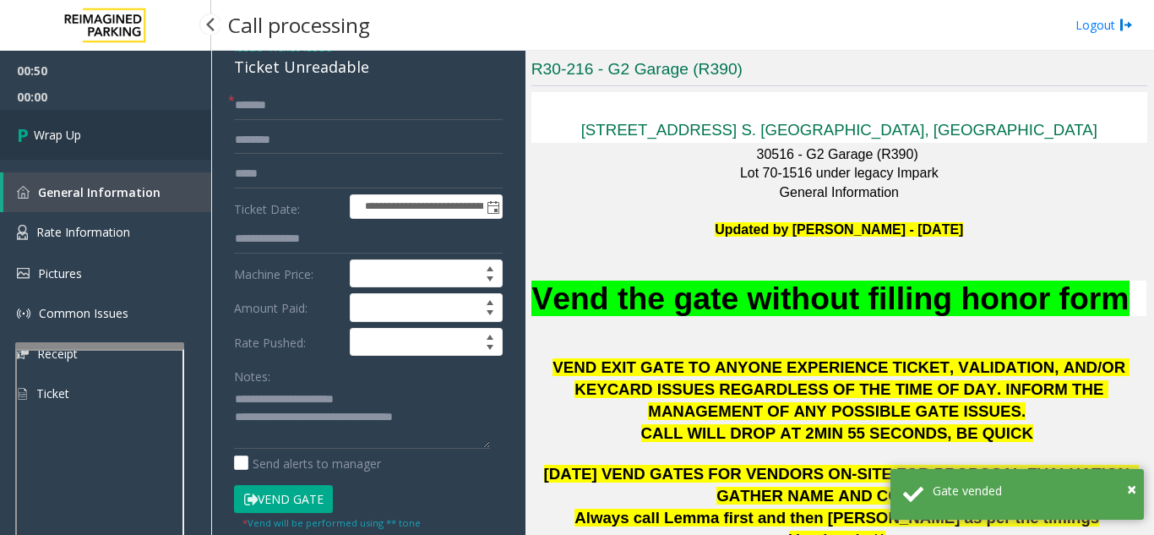
click at [113, 154] on link "Wrap Up" at bounding box center [105, 135] width 211 height 50
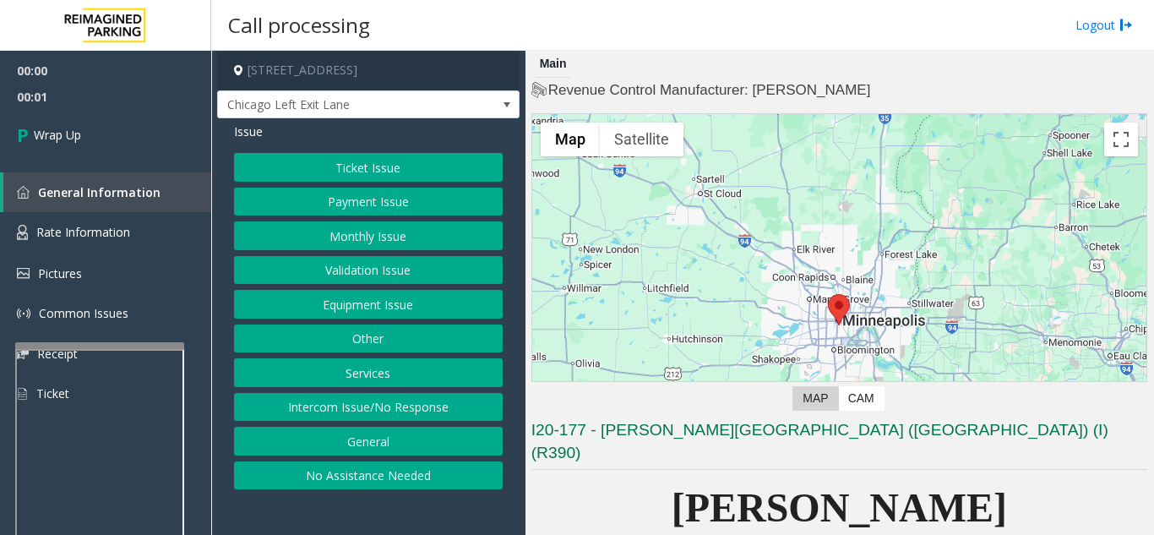
click at [381, 413] on button "Intercom Issue/No Response" at bounding box center [368, 407] width 269 height 29
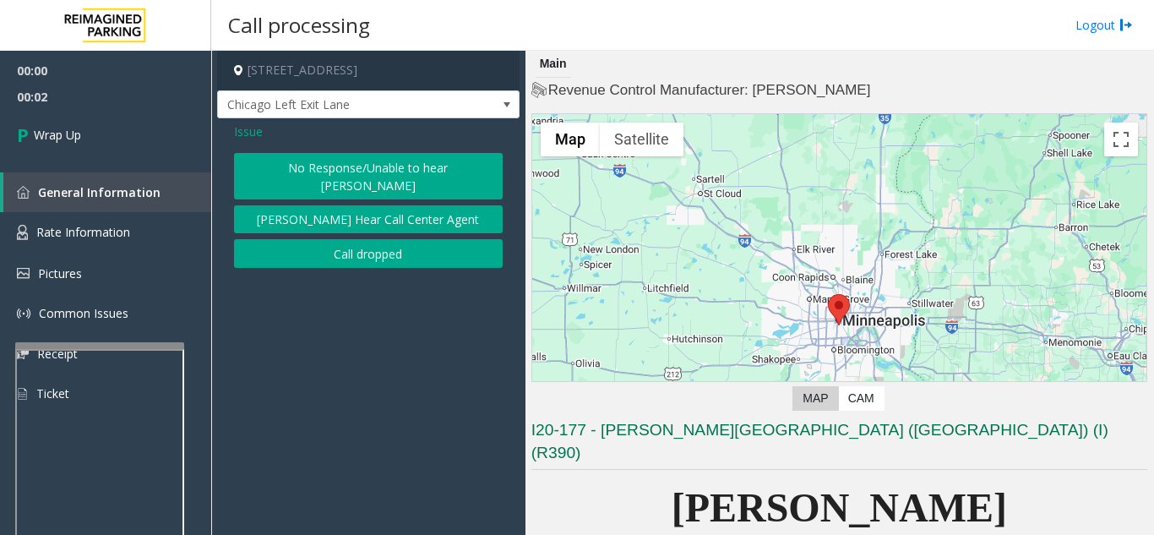
click at [357, 239] on button "Call dropped" at bounding box center [368, 253] width 269 height 29
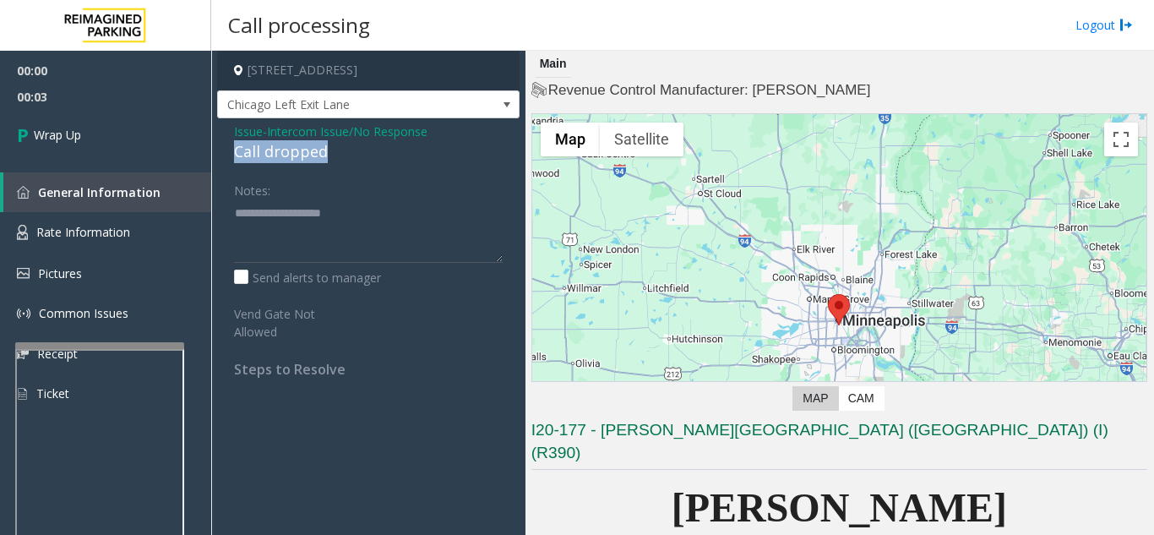
drag, startPoint x: 229, startPoint y: 151, endPoint x: 349, endPoint y: 147, distance: 120.0
click at [349, 147] on div "Issue - Intercom Issue/No Response Call dropped Notes: Send alerts to manager V…" at bounding box center [368, 256] width 302 height 276
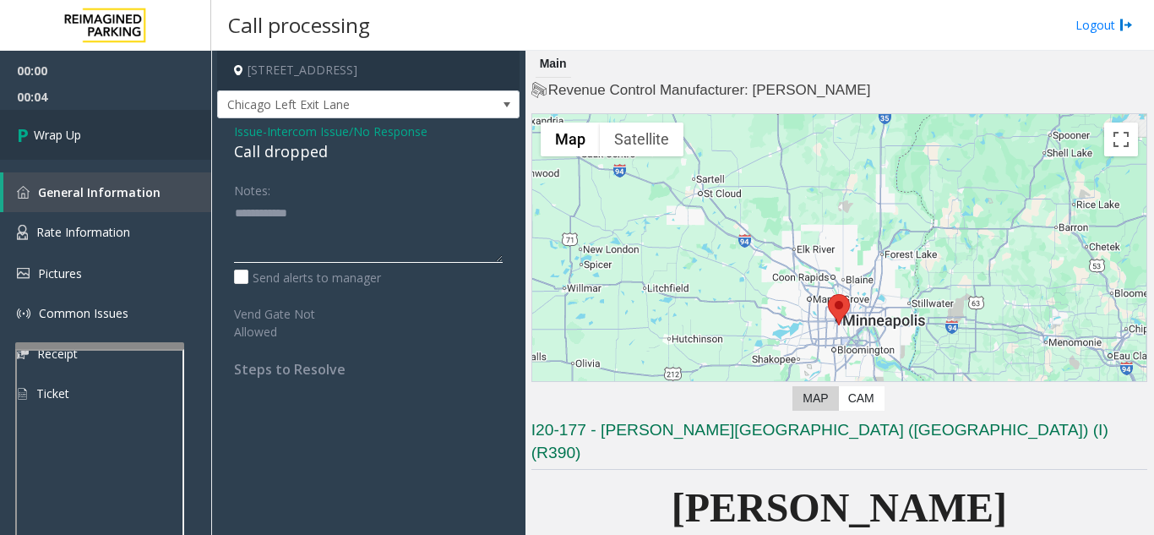
type textarea "**********"
click at [160, 155] on link "Wrap Up" at bounding box center [105, 135] width 211 height 50
